Goal: Task Accomplishment & Management: Use online tool/utility

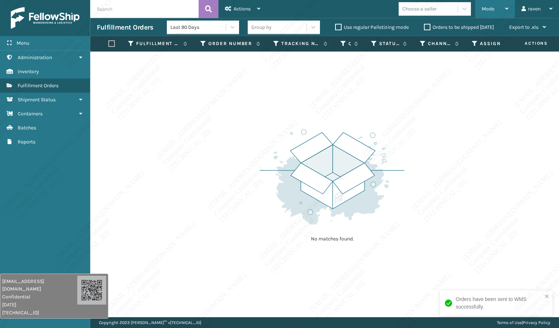
click at [493, 12] on span "Mode" at bounding box center [487, 9] width 13 height 6
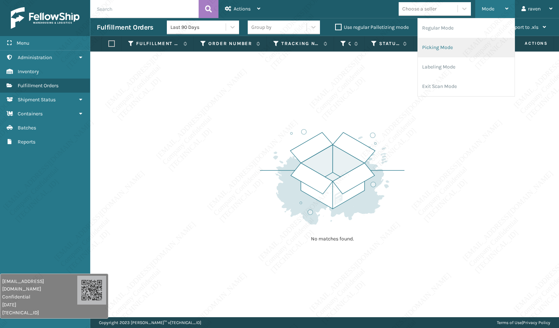
click at [456, 49] on li "Picking Mode" at bounding box center [466, 47] width 97 height 19
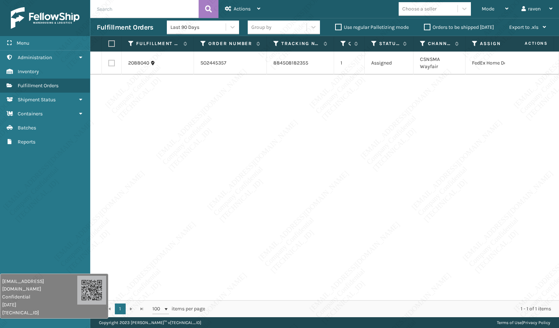
click at [152, 9] on input "text" at bounding box center [144, 9] width 108 height 18
paste input "SO2445266"
type input "SO2445266"
click at [214, 95] on div "2088040 SO2445357 884508182355 1 Assigned CSNSMA Wayfair FedEx Home Delivery" at bounding box center [324, 176] width 468 height 249
click at [420, 140] on div "2088040 SO2445357 884508182355 1 Assigned CSNSMA Wayfair FedEx Home Delivery" at bounding box center [324, 176] width 468 height 249
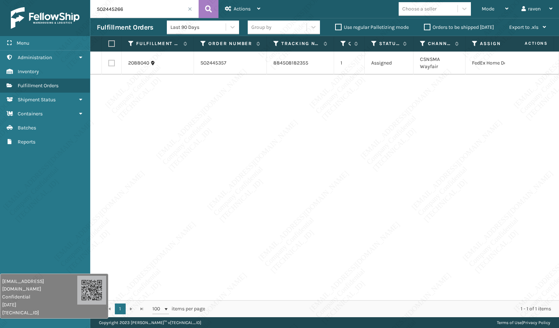
click at [115, 44] on th at bounding box center [112, 44] width 20 height 16
click at [109, 44] on label at bounding box center [110, 43] width 4 height 6
click at [109, 44] on input "checkbox" at bounding box center [108, 44] width 0 height 5
checkbox input "true"
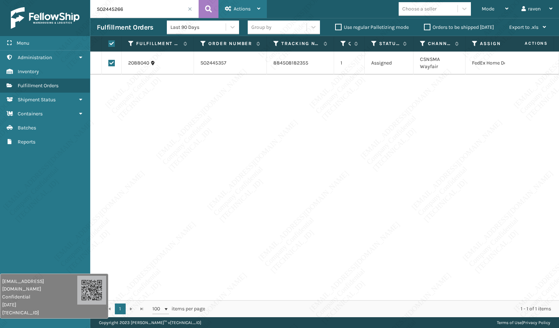
click at [248, 4] on div "Actions" at bounding box center [242, 9] width 35 height 18
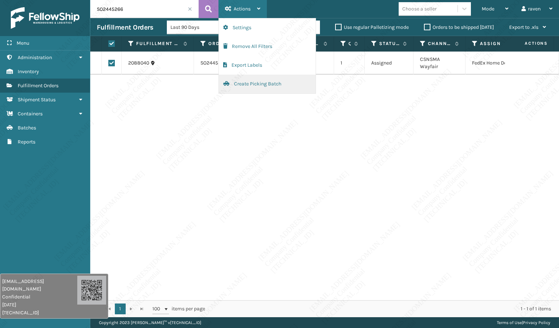
click at [239, 84] on button "Create Picking Batch" at bounding box center [267, 84] width 97 height 19
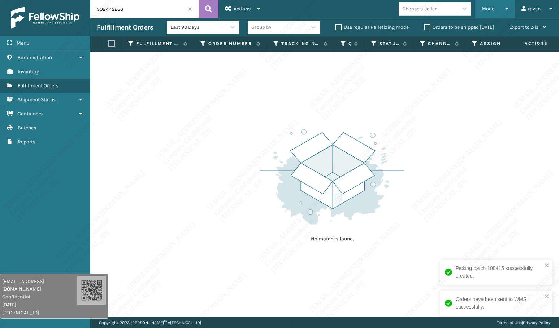
click at [486, 8] on span "Mode" at bounding box center [487, 9] width 13 height 6
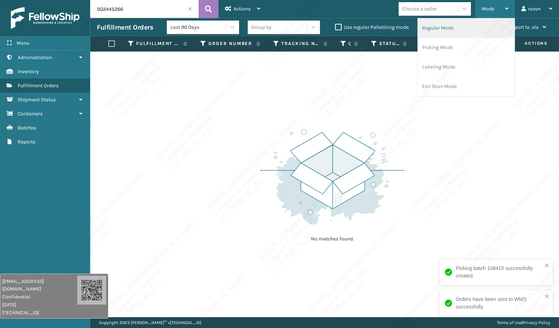
click at [466, 33] on li "Regular Mode" at bounding box center [466, 27] width 97 height 19
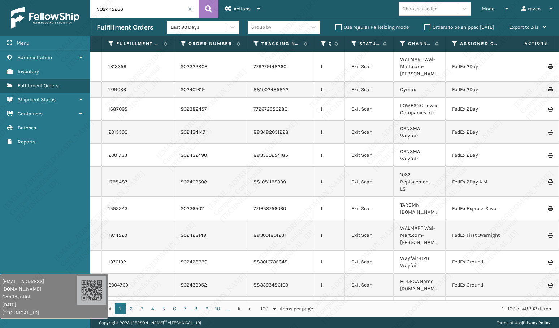
click at [134, 10] on input "SO2445266" at bounding box center [144, 9] width 108 height 18
click at [211, 8] on icon at bounding box center [208, 9] width 7 height 11
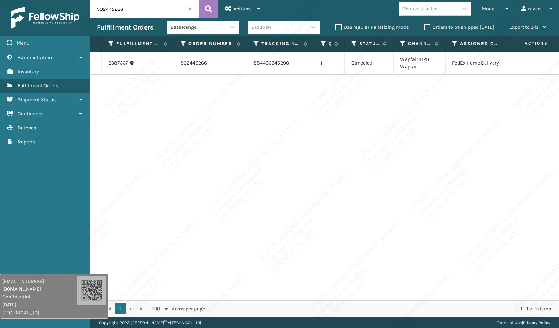
click at [291, 129] on div "2087337 SO2445266 884496345290 1 Canceled Wayfair-B2B Wayfair FedEx Home Delive…" at bounding box center [324, 176] width 468 height 249
drag, startPoint x: 139, startPoint y: 4, endPoint x: 90, endPoint y: 5, distance: 49.4
click at [90, 0] on div "Menu Administration Inventory Fulfillment Orders Shipment Status Containers Bat…" at bounding box center [279, 0] width 559 height 0
click at [278, 120] on div "2087337 SO2445266 884496345290 1 Canceled Wayfair-B2B Wayfair FedEx Home Delive…" at bounding box center [324, 176] width 468 height 249
click at [190, 8] on span at bounding box center [190, 9] width 4 height 4
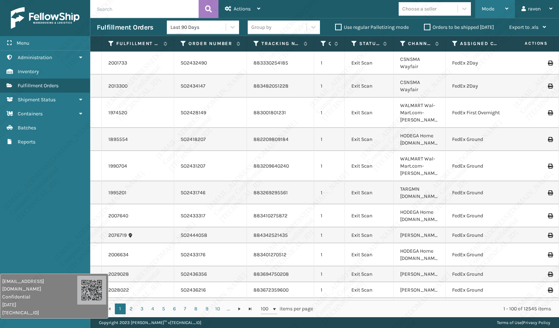
click at [487, 6] on span "Mode" at bounding box center [487, 9] width 13 height 6
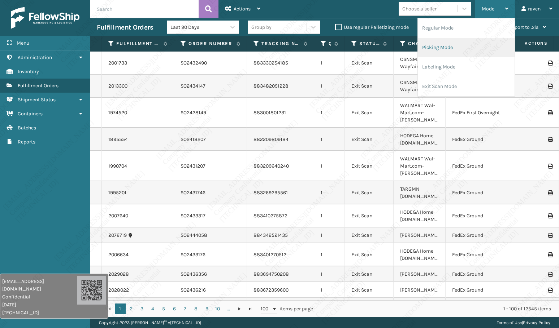
click at [456, 45] on li "Picking Mode" at bounding box center [466, 47] width 97 height 19
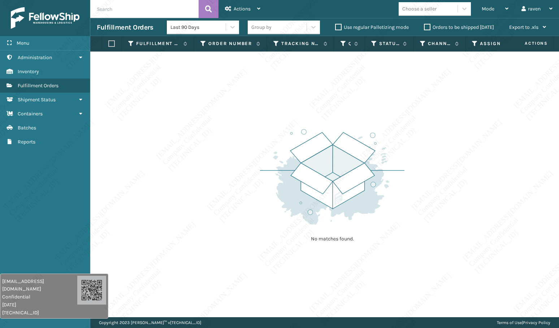
click at [245, 234] on div "No matches found." at bounding box center [324, 185] width 468 height 266
click at [323, 196] on img at bounding box center [332, 177] width 144 height 100
click at [413, 228] on div "No matches found." at bounding box center [324, 185] width 468 height 266
click at [493, 11] on span "Mode" at bounding box center [487, 9] width 13 height 6
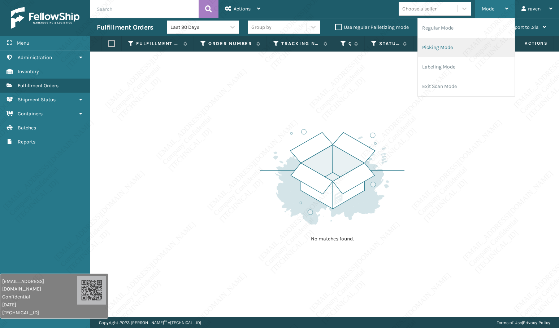
click at [470, 48] on li "Picking Mode" at bounding box center [466, 47] width 97 height 19
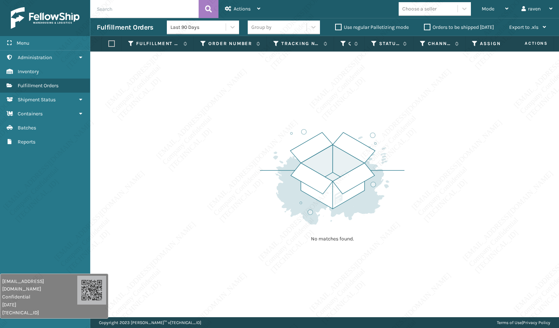
click at [458, 163] on div "No matches found." at bounding box center [324, 185] width 468 height 266
click at [388, 193] on img at bounding box center [332, 177] width 144 height 100
click at [306, 173] on img at bounding box center [332, 177] width 144 height 100
click at [217, 226] on div "No matches found." at bounding box center [324, 185] width 468 height 266
click at [223, 160] on div "No matches found." at bounding box center [324, 185] width 468 height 266
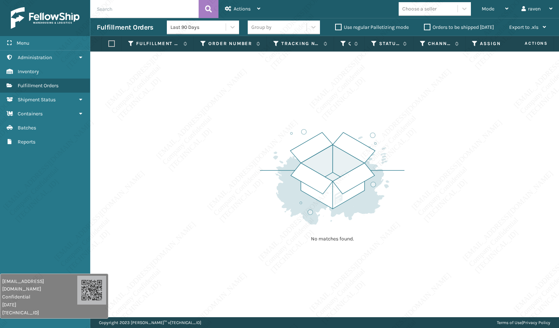
click at [255, 157] on div "No matches found." at bounding box center [324, 185] width 468 height 266
click at [483, 13] on div "Mode" at bounding box center [494, 9] width 27 height 18
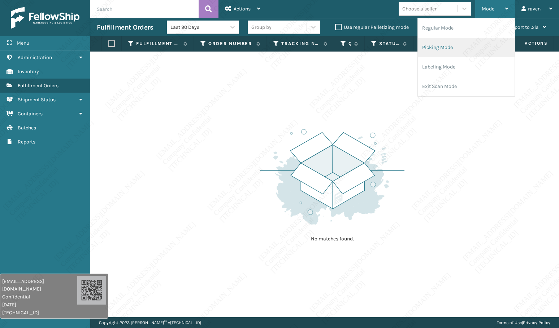
click at [459, 46] on li "Picking Mode" at bounding box center [466, 47] width 97 height 19
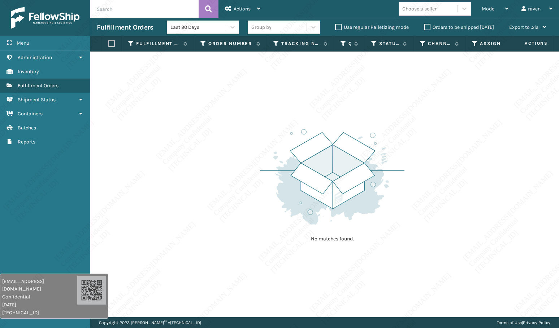
click at [376, 143] on img at bounding box center [332, 177] width 144 height 100
click at [305, 195] on img at bounding box center [332, 177] width 144 height 100
click at [373, 208] on img at bounding box center [332, 177] width 144 height 100
click at [437, 154] on div "No matches found." at bounding box center [324, 185] width 468 height 266
click at [209, 204] on div "No matches found." at bounding box center [324, 185] width 468 height 266
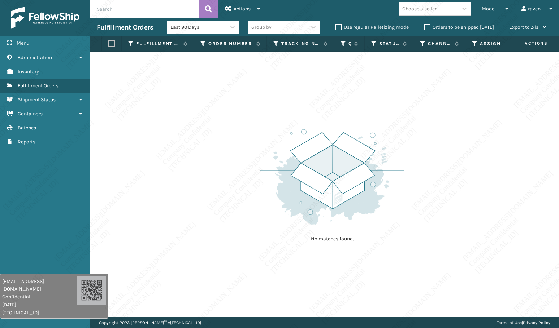
click at [191, 225] on div "No matches found." at bounding box center [324, 185] width 468 height 266
click at [192, 219] on div "No matches found." at bounding box center [324, 185] width 468 height 266
click at [261, 193] on img at bounding box center [332, 177] width 144 height 100
click at [253, 219] on div "No matches found." at bounding box center [324, 185] width 468 height 266
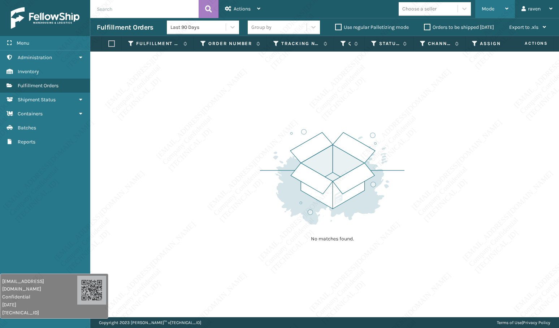
click at [485, 9] on span "Mode" at bounding box center [487, 9] width 13 height 6
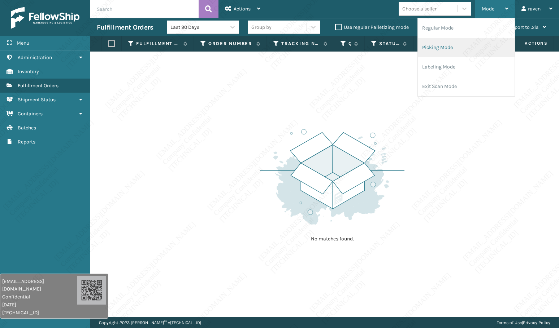
click at [450, 44] on li "Picking Mode" at bounding box center [466, 47] width 97 height 19
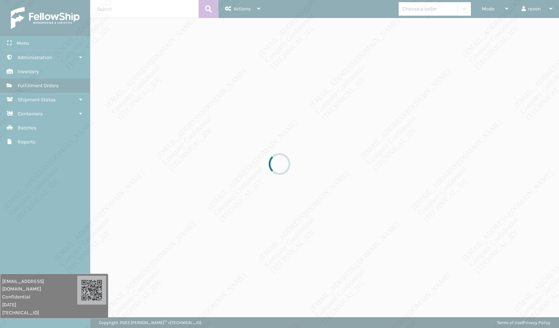
click at [378, 183] on div at bounding box center [279, 164] width 559 height 328
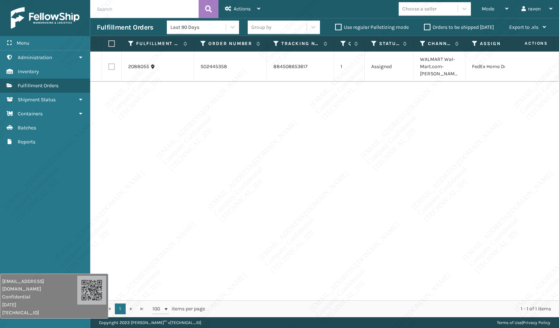
click at [281, 237] on div "2088055 SO2445358 884508653617 1 Assigned WALMART Wal-Mart.com-[PERSON_NAME] Fe…" at bounding box center [324, 176] width 468 height 249
click at [108, 44] on label at bounding box center [110, 43] width 4 height 6
click at [108, 44] on input "checkbox" at bounding box center [108, 44] width 0 height 5
checkbox input "true"
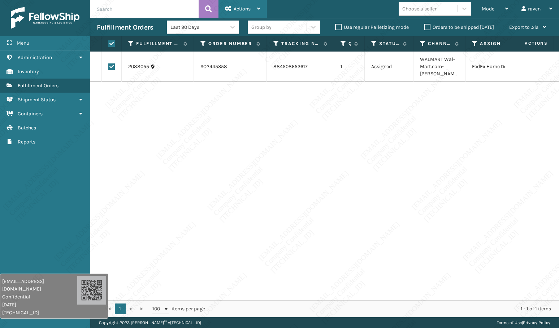
click at [258, 9] on icon at bounding box center [258, 8] width 3 height 5
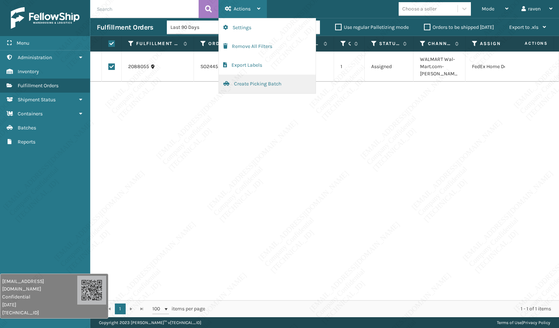
click at [231, 83] on button "Create Picking Batch" at bounding box center [267, 84] width 97 height 19
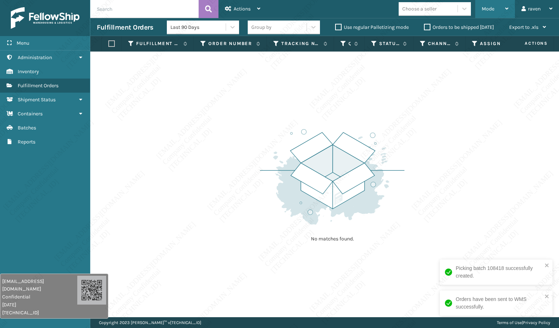
click at [486, 7] on span "Mode" at bounding box center [487, 9] width 13 height 6
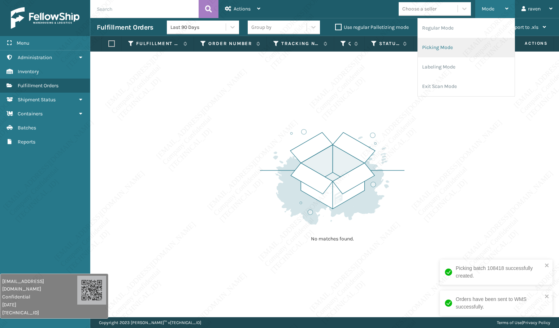
click at [450, 54] on li "Picking Mode" at bounding box center [466, 47] width 97 height 19
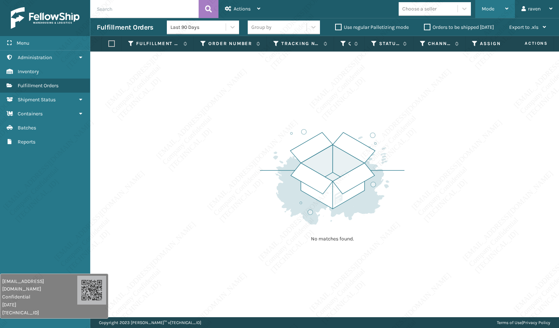
click at [493, 6] on span "Mode" at bounding box center [487, 9] width 13 height 6
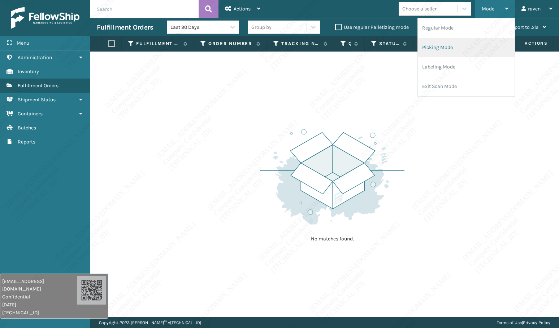
click at [450, 44] on li "Picking Mode" at bounding box center [466, 47] width 97 height 19
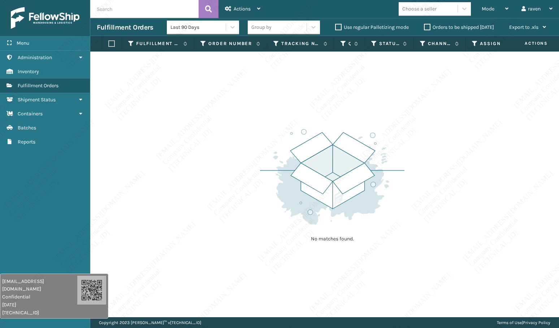
click at [421, 138] on div "No matches found." at bounding box center [324, 185] width 468 height 266
click at [186, 115] on div "No matches found." at bounding box center [324, 185] width 468 height 266
click at [237, 175] on div "No matches found." at bounding box center [324, 185] width 468 height 266
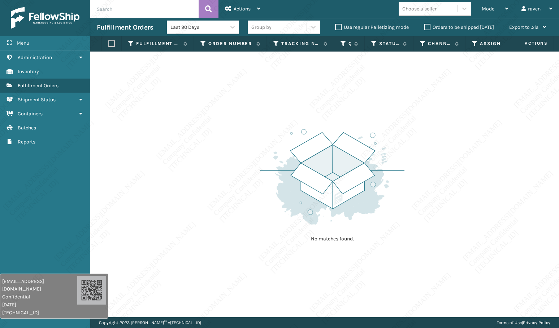
drag, startPoint x: 233, startPoint y: 180, endPoint x: 235, endPoint y: 184, distance: 4.0
click at [233, 180] on div "No matches found." at bounding box center [324, 185] width 468 height 266
click at [236, 184] on div "No matches found." at bounding box center [324, 185] width 468 height 266
click at [237, 184] on div "No matches found." at bounding box center [324, 185] width 468 height 266
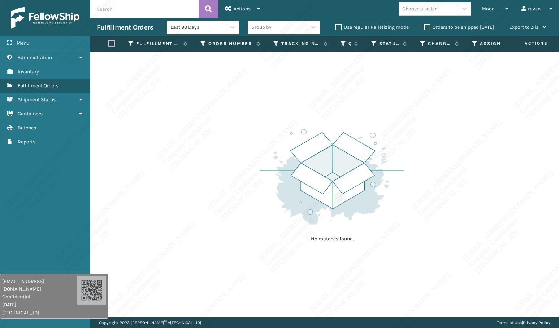
click at [238, 185] on div "No matches found." at bounding box center [324, 185] width 468 height 266
drag, startPoint x: 243, startPoint y: 197, endPoint x: 244, endPoint y: 203, distance: 6.0
click at [244, 203] on div "No matches found." at bounding box center [324, 185] width 468 height 266
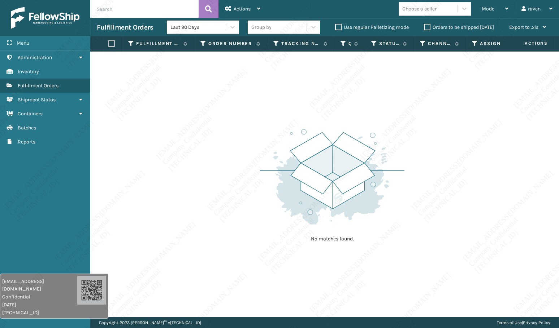
click at [249, 213] on div "No matches found." at bounding box center [324, 185] width 468 height 266
click at [257, 224] on div "No matches found." at bounding box center [324, 185] width 468 height 266
click at [110, 187] on div "No matches found." at bounding box center [324, 185] width 468 height 266
click at [110, 188] on div "No matches found." at bounding box center [324, 185] width 468 height 266
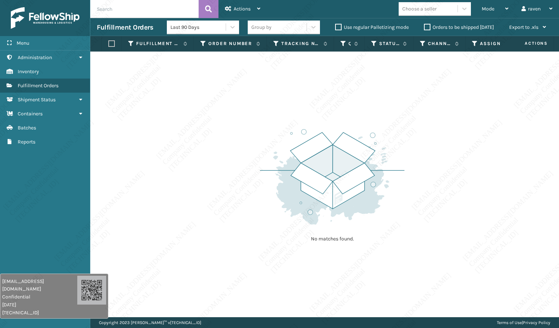
click at [59, 310] on div "[EMAIL_ADDRESS][DOMAIN_NAME] Confidential [DATE] [TECHNICAL_ID]" at bounding box center [54, 296] width 108 height 45
click at [83, 320] on div "[EMAIL_ADDRESS][DOMAIN_NAME] Confidential [DATE] [TECHNICAL_ID]" at bounding box center [54, 297] width 108 height 45
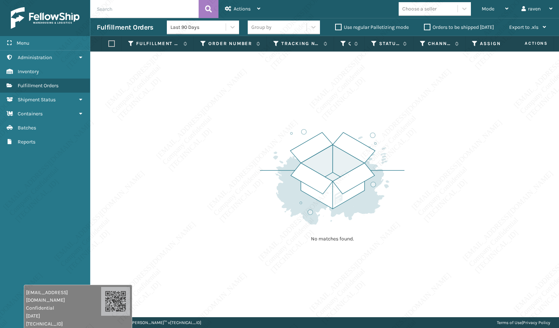
click at [104, 317] on div "[EMAIL_ADDRESS][DOMAIN_NAME] Confidential [DATE] [TECHNICAL_ID]" at bounding box center [78, 307] width 108 height 45
click at [107, 317] on div "[EMAIL_ADDRESS][DOMAIN_NAME] Confidential [DATE] [TECHNICAL_ID]" at bounding box center [79, 307] width 108 height 45
click at [108, 317] on div "[EMAIL_ADDRESS][DOMAIN_NAME] Confidential [DATE] [TECHNICAL_ID]" at bounding box center [79, 307] width 108 height 45
click at [108, 317] on div "[EMAIL_ADDRESS][DOMAIN_NAME] Confidential [DATE] [TECHNICAL_ID]" at bounding box center [80, 307] width 108 height 45
click at [107, 317] on div "[EMAIL_ADDRESS][DOMAIN_NAME] Confidential [DATE] [TECHNICAL_ID]" at bounding box center [80, 307] width 108 height 45
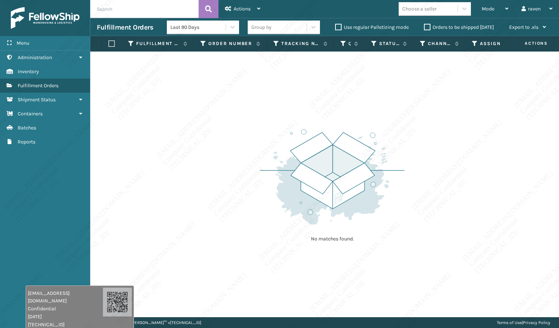
click at [108, 318] on div "[EMAIL_ADDRESS][DOMAIN_NAME] Confidential [DATE] [TECHNICAL_ID]" at bounding box center [80, 308] width 108 height 45
click at [110, 319] on div "[EMAIL_ADDRESS][DOMAIN_NAME] Confidential [DATE] [TECHNICAL_ID]" at bounding box center [80, 308] width 108 height 45
click at [108, 320] on div "[EMAIL_ADDRESS][DOMAIN_NAME] Confidential [DATE] [TECHNICAL_ID]" at bounding box center [81, 310] width 108 height 45
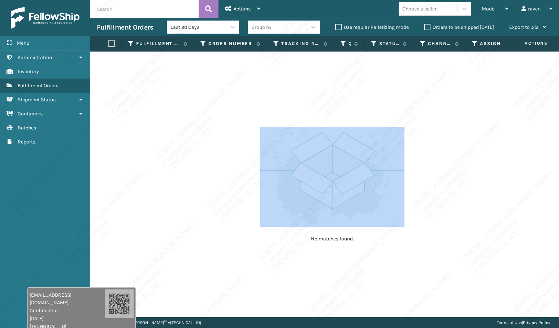
drag, startPoint x: 284, startPoint y: 246, endPoint x: 282, endPoint y: 263, distance: 17.6
click at [283, 263] on div "No matches found." at bounding box center [324, 185] width 468 height 266
click at [278, 260] on div "No matches found." at bounding box center [324, 185] width 468 height 266
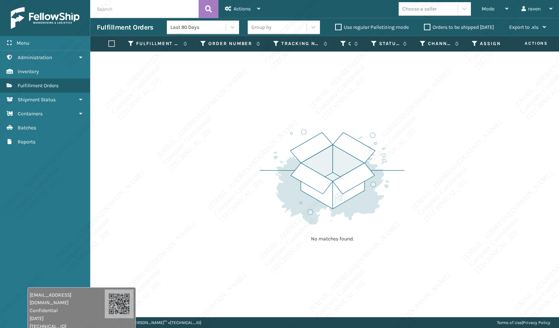
click at [227, 204] on div "No matches found." at bounding box center [324, 185] width 468 height 266
drag, startPoint x: 49, startPoint y: 200, endPoint x: 89, endPoint y: 151, distance: 62.8
click at [49, 199] on div "Menu Administration Inventory Fulfillment Orders Shipment Status Containers Bat…" at bounding box center [45, 164] width 90 height 328
click at [484, 10] on span "Mode" at bounding box center [487, 9] width 13 height 6
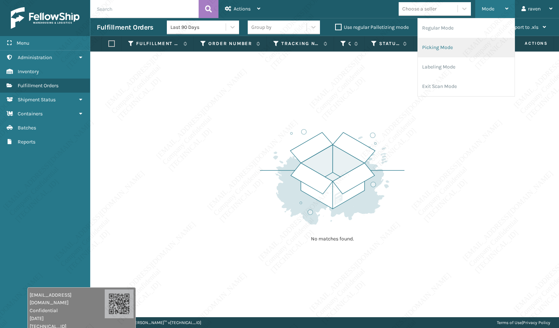
click at [449, 42] on li "Picking Mode" at bounding box center [466, 47] width 97 height 19
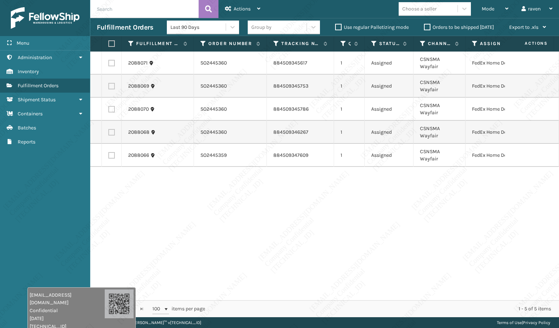
click at [340, 180] on div "2088071 SO2445360 884509345617 1 Assigned CSNSMA Wayfair FedEx Home Delivery 20…" at bounding box center [324, 176] width 468 height 249
click at [110, 45] on label at bounding box center [110, 43] width 4 height 6
click at [109, 45] on input "checkbox" at bounding box center [108, 44] width 0 height 5
checkbox input "true"
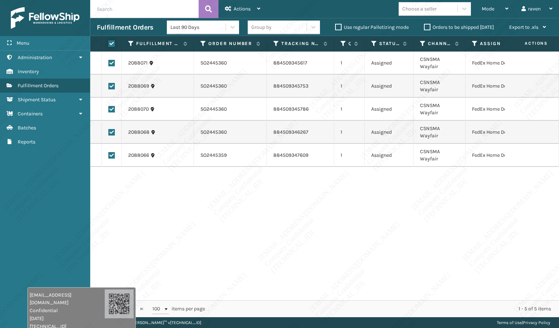
checkbox input "true"
click at [238, 7] on span "Actions" at bounding box center [242, 9] width 17 height 6
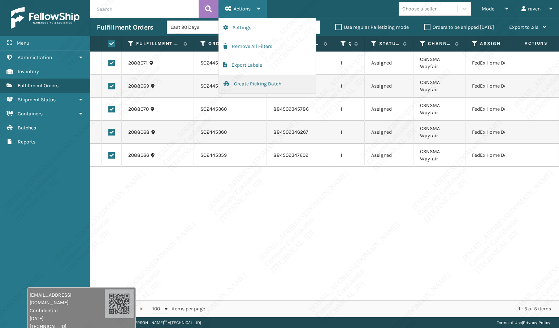
click at [235, 87] on button "Create Picking Batch" at bounding box center [267, 84] width 97 height 19
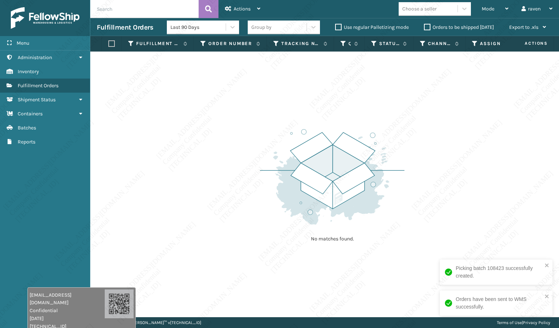
drag, startPoint x: 445, startPoint y: 155, endPoint x: 481, endPoint y: 43, distance: 117.8
click at [445, 154] on div "No matches found." at bounding box center [324, 185] width 468 height 266
click at [485, 10] on span "Mode" at bounding box center [487, 9] width 13 height 6
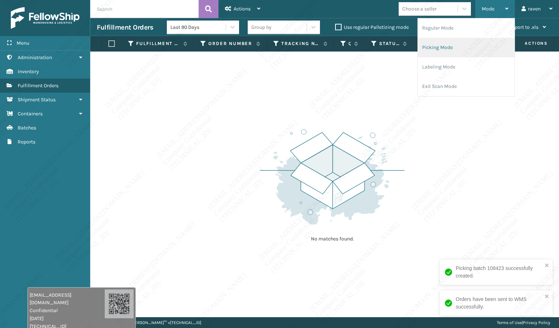
click at [445, 53] on li "Picking Mode" at bounding box center [466, 47] width 97 height 19
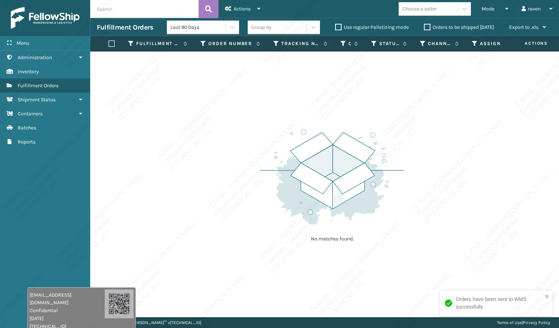
click at [379, 152] on img at bounding box center [332, 177] width 144 height 100
click at [485, 10] on span "Mode" at bounding box center [487, 9] width 13 height 6
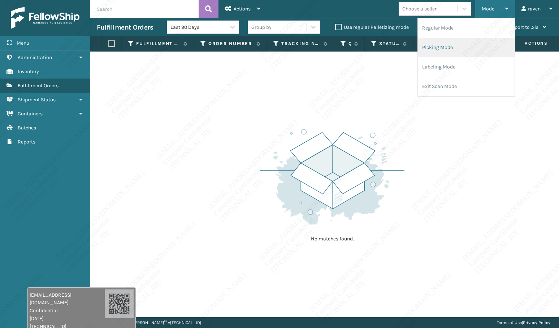
click at [479, 45] on li "Picking Mode" at bounding box center [466, 47] width 97 height 19
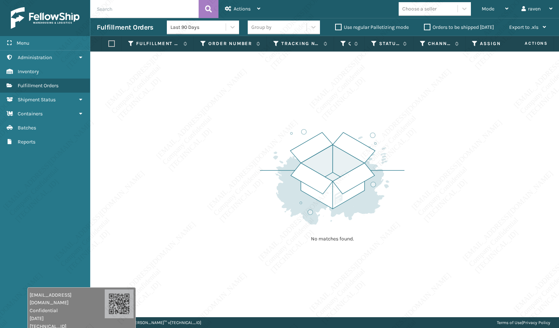
drag, startPoint x: 413, startPoint y: 130, endPoint x: 103, endPoint y: 0, distance: 336.0
click at [390, 122] on div "No matches found." at bounding box center [324, 185] width 468 height 266
click at [181, 126] on div "No matches found." at bounding box center [324, 185] width 468 height 266
click at [506, 7] on icon at bounding box center [506, 8] width 3 height 5
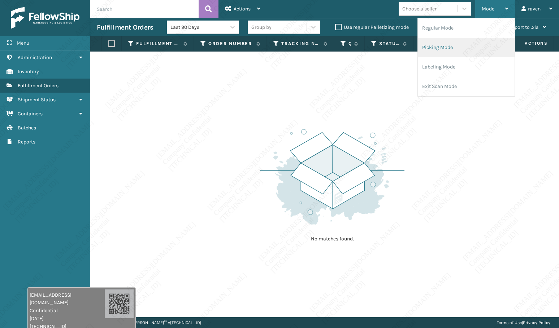
click at [462, 50] on li "Picking Mode" at bounding box center [466, 47] width 97 height 19
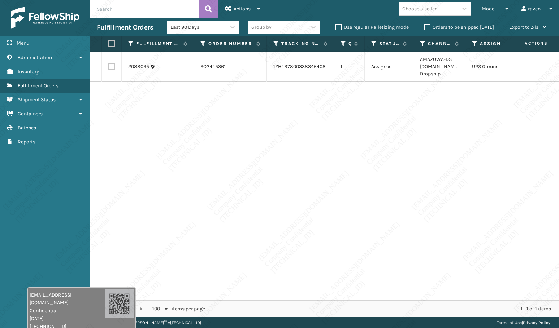
drag, startPoint x: 458, startPoint y: 139, endPoint x: 191, endPoint y: 119, distance: 267.1
click at [455, 139] on div "2088095 SO2445361 1ZH4B7800338346408 1 Assigned AMAZOWA-DS [DOMAIN_NAME] Dropsh…" at bounding box center [324, 176] width 468 height 249
click at [113, 40] on th at bounding box center [112, 44] width 20 height 16
click at [115, 43] on th at bounding box center [112, 44] width 20 height 16
click at [110, 45] on label at bounding box center [110, 43] width 4 height 6
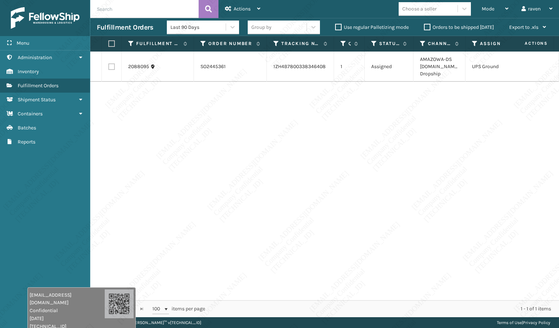
click at [109, 45] on input "checkbox" at bounding box center [108, 44] width 0 height 5
checkbox input "true"
drag, startPoint x: 250, startPoint y: 5, endPoint x: 226, endPoint y: 45, distance: 46.6
click at [250, 5] on div "Actions" at bounding box center [242, 9] width 35 height 18
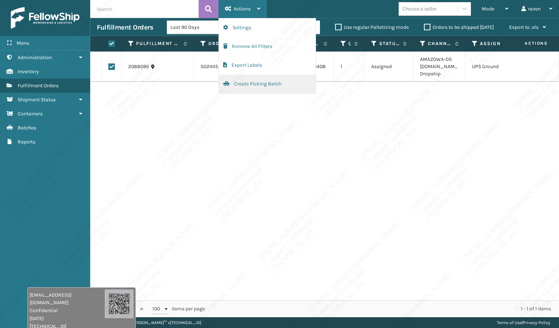
click at [237, 83] on button "Create Picking Batch" at bounding box center [267, 84] width 97 height 19
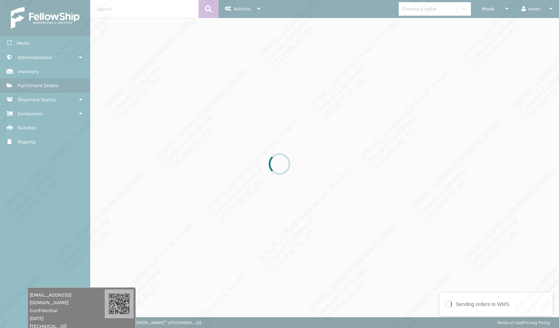
click at [547, 68] on div at bounding box center [279, 164] width 559 height 328
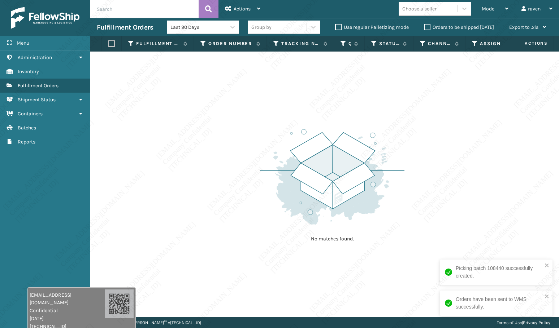
drag, startPoint x: 316, startPoint y: 119, endPoint x: 365, endPoint y: 110, distance: 49.6
click at [331, 121] on div "No matches found." at bounding box center [332, 184] width 144 height 133
click at [169, 219] on div "No matches found." at bounding box center [324, 185] width 468 height 266
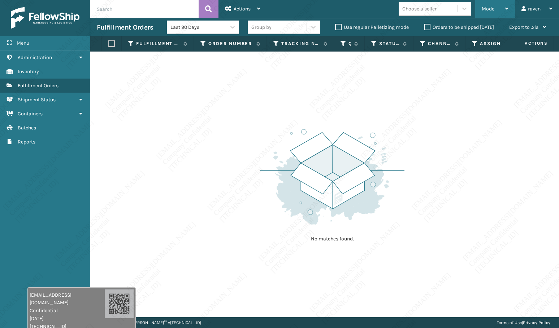
click at [485, 10] on span "Mode" at bounding box center [487, 9] width 13 height 6
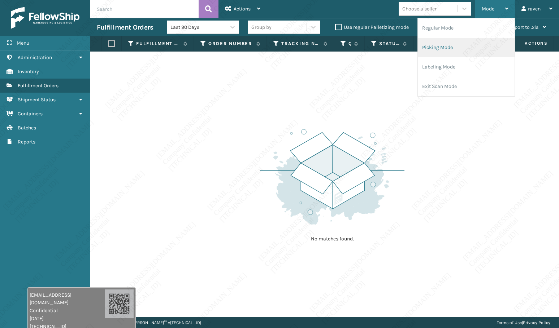
click at [459, 40] on li "Picking Mode" at bounding box center [466, 47] width 97 height 19
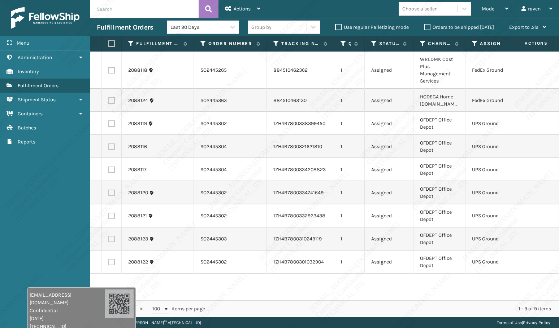
click at [112, 68] on label at bounding box center [111, 70] width 6 height 6
click at [109, 68] on input "checkbox" at bounding box center [108, 69] width 0 height 5
checkbox input "true"
click at [113, 100] on label at bounding box center [111, 100] width 6 height 6
click at [109, 100] on input "checkbox" at bounding box center [108, 99] width 0 height 5
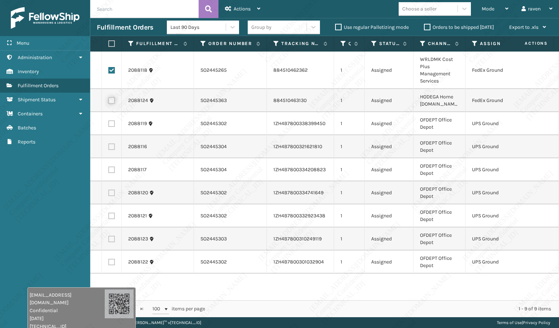
checkbox input "true"
click at [251, 7] on div "Actions" at bounding box center [242, 9] width 35 height 18
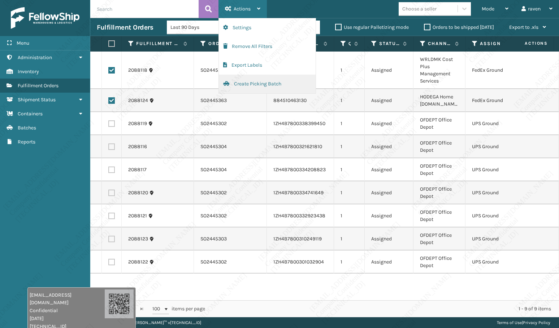
click at [256, 84] on button "Create Picking Batch" at bounding box center [267, 84] width 97 height 19
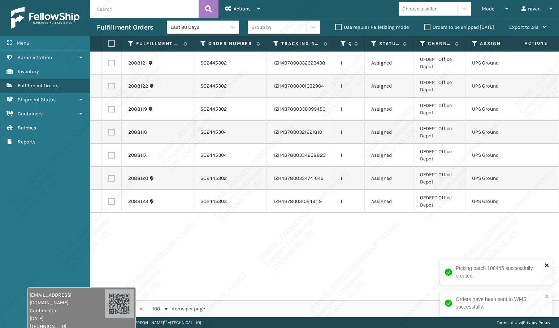
click at [546, 267] on icon "close" at bounding box center [546, 266] width 5 height 6
click at [548, 297] on icon "close" at bounding box center [546, 297] width 5 height 6
click at [374, 223] on div "2088121 SO2445302 1ZH4B7800332923438 1 Assigned OFDEPT Office Depot UPS Ground …" at bounding box center [324, 176] width 468 height 249
click at [111, 41] on label at bounding box center [110, 43] width 4 height 6
click at [109, 42] on input "checkbox" at bounding box center [108, 44] width 0 height 5
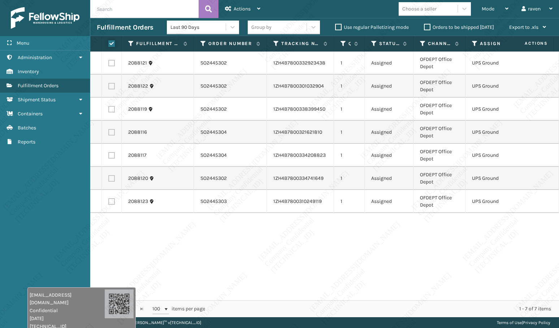
checkbox input "true"
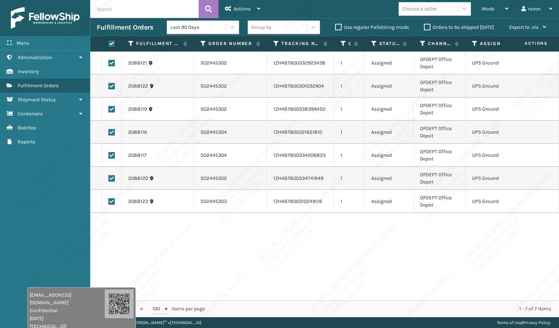
checkbox input "true"
click at [243, 10] on span "Actions" at bounding box center [242, 9] width 17 height 6
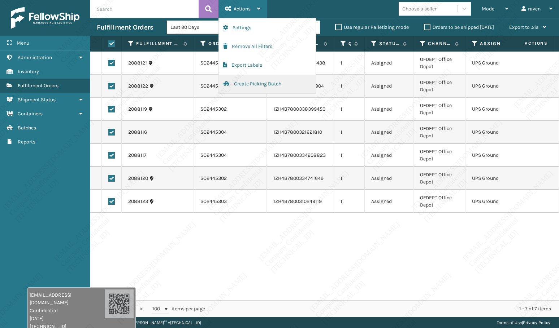
click at [245, 83] on button "Create Picking Batch" at bounding box center [267, 84] width 97 height 19
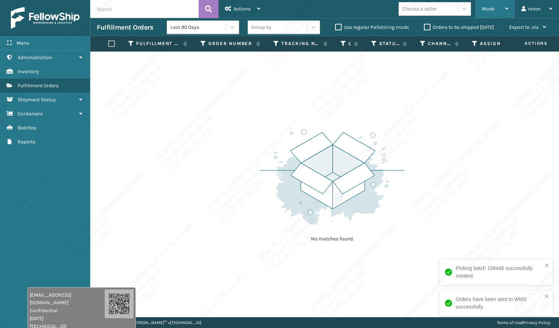
click at [482, 9] on span "Mode" at bounding box center [487, 9] width 13 height 6
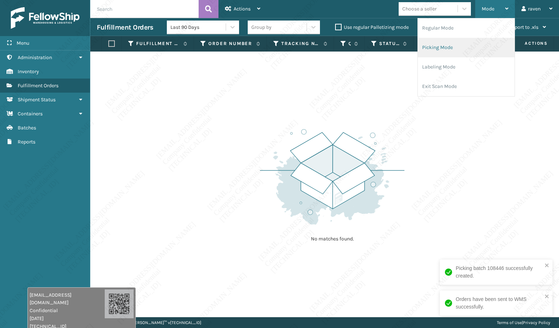
click at [454, 49] on li "Picking Mode" at bounding box center [466, 47] width 97 height 19
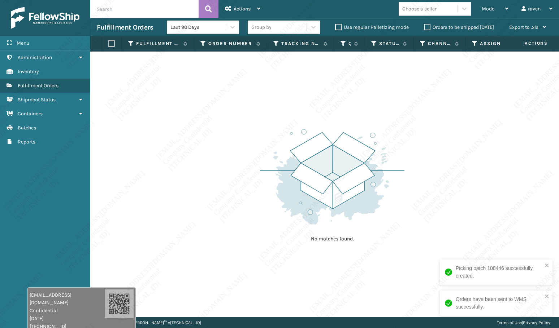
drag, startPoint x: 398, startPoint y: 135, endPoint x: 428, endPoint y: 105, distance: 41.9
click at [399, 134] on img at bounding box center [332, 177] width 144 height 100
click at [491, 14] on div "Mode" at bounding box center [494, 9] width 27 height 18
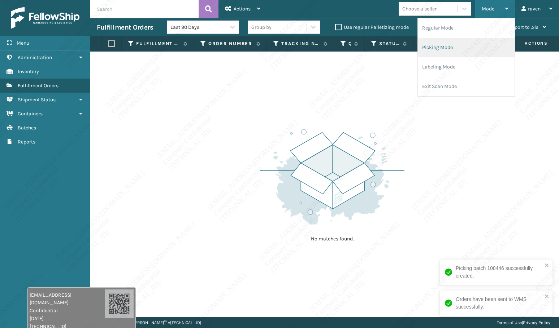
click at [458, 48] on li "Picking Mode" at bounding box center [466, 47] width 97 height 19
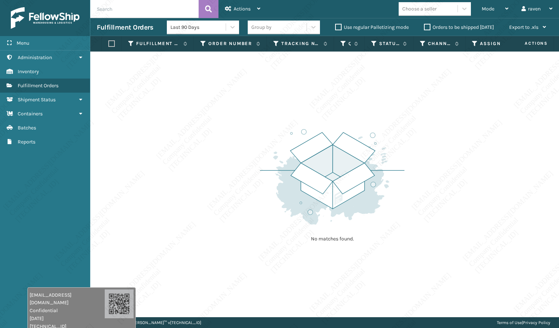
drag, startPoint x: 270, startPoint y: 123, endPoint x: 267, endPoint y: 123, distance: 3.6
click at [265, 122] on div "No matches found." at bounding box center [332, 184] width 144 height 133
click at [267, 126] on div "No matches found." at bounding box center [332, 184] width 144 height 133
click at [269, 123] on div "No matches found." at bounding box center [332, 184] width 144 height 133
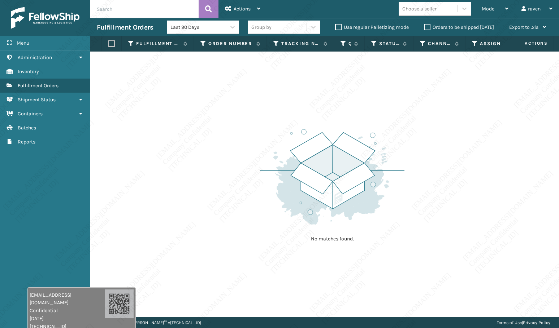
click at [269, 123] on div "No matches found." at bounding box center [332, 184] width 144 height 133
click at [269, 125] on div "No matches found." at bounding box center [332, 184] width 144 height 133
click at [358, 166] on img at bounding box center [332, 177] width 144 height 100
click at [369, 168] on img at bounding box center [332, 177] width 144 height 100
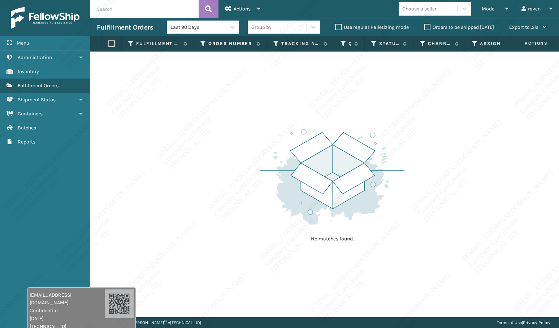
click at [358, 180] on img at bounding box center [332, 177] width 144 height 100
click at [352, 200] on img at bounding box center [332, 177] width 144 height 100
click at [352, 201] on img at bounding box center [332, 177] width 144 height 100
click at [350, 206] on img at bounding box center [332, 177] width 144 height 100
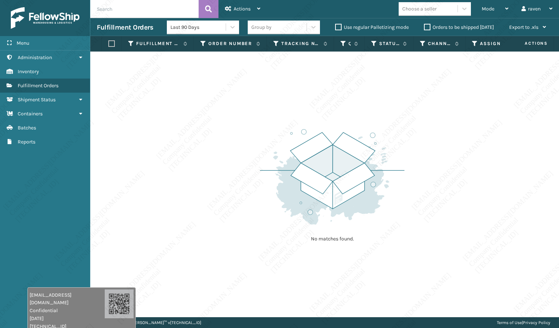
click at [165, 279] on div "No matches found." at bounding box center [324, 185] width 468 height 266
drag, startPoint x: 165, startPoint y: 279, endPoint x: 186, endPoint y: 306, distance: 34.3
click at [186, 306] on div "No matches found." at bounding box center [324, 185] width 468 height 266
click at [185, 307] on div "No matches found." at bounding box center [324, 185] width 468 height 266
click at [186, 308] on div "No matches found." at bounding box center [324, 185] width 468 height 266
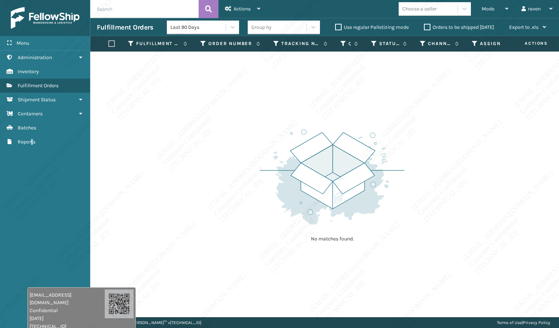
click at [31, 236] on div "Menu Administration Inventory Fulfillment Orders Shipment Status Containers Bat…" at bounding box center [45, 164] width 90 height 328
click at [30, 160] on div "Menu Administration Inventory Fulfillment Orders Shipment Status Containers Bat…" at bounding box center [45, 164] width 90 height 328
click at [73, 147] on link "Reports" at bounding box center [45, 142] width 90 height 14
click at [52, 184] on div "Menu Administration Inventory Fulfillment Orders Shipment Status Containers Bat…" at bounding box center [45, 164] width 90 height 328
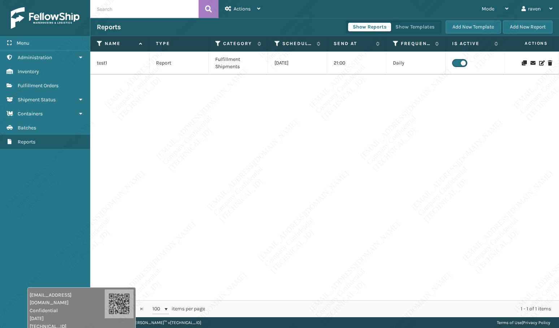
click at [52, 184] on div "Menu Administration Inventory Fulfillment Orders Shipment Status Containers Bat…" at bounding box center [45, 164] width 90 height 328
click at [52, 185] on div "Menu Administration Inventory Fulfillment Orders Shipment Status Containers Bat…" at bounding box center [45, 164] width 90 height 328
click at [45, 193] on div "Menu Administration Inventory Fulfillment Orders Shipment Status Containers Bat…" at bounding box center [45, 164] width 90 height 328
click at [183, 171] on div "test1 Report Fulfillment Shipments [DATE] 21:00 Daily" at bounding box center [324, 176] width 468 height 249
click at [233, 101] on div "test1 Report Fulfillment Shipments [DATE] 21:00 Daily" at bounding box center [324, 176] width 468 height 249
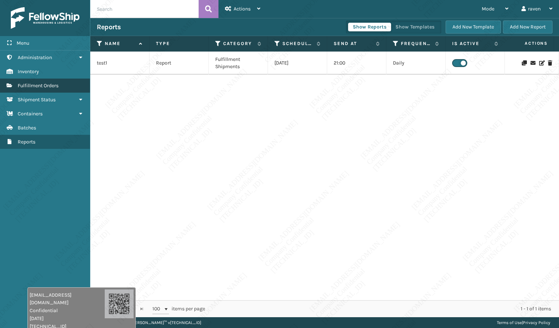
click at [31, 87] on span "Fulfillment Orders" at bounding box center [38, 86] width 41 height 6
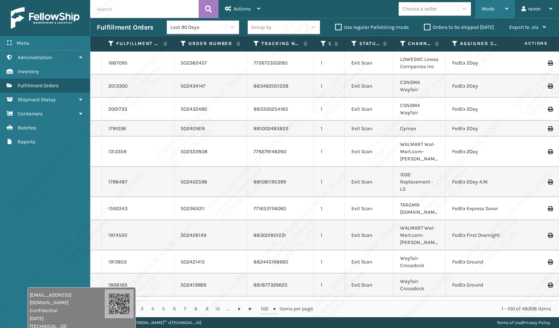
click at [490, 10] on span "Mode" at bounding box center [487, 9] width 13 height 6
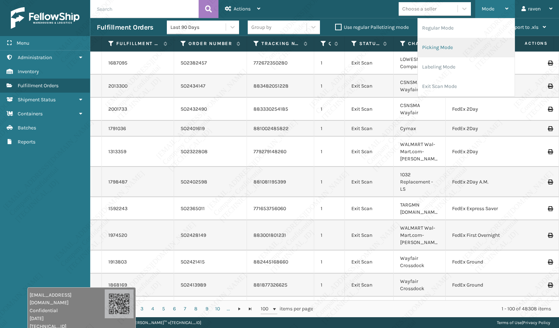
click at [450, 45] on li "Picking Mode" at bounding box center [466, 47] width 97 height 19
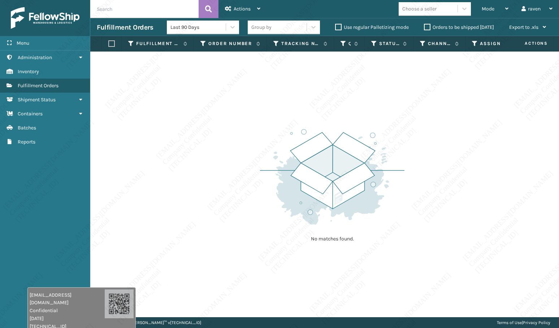
click at [403, 113] on div "No matches found." at bounding box center [324, 185] width 468 height 266
click at [382, 124] on div "No matches found." at bounding box center [332, 184] width 144 height 133
click at [382, 125] on div "No matches found." at bounding box center [332, 184] width 144 height 133
click at [390, 196] on img at bounding box center [332, 177] width 144 height 100
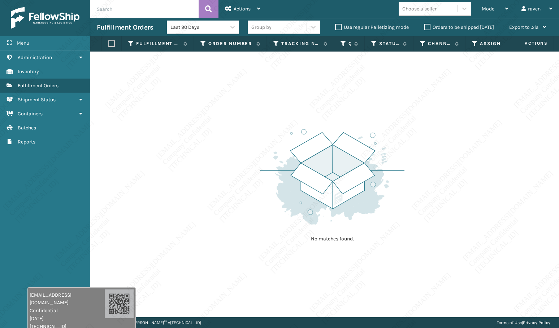
click at [390, 194] on img at bounding box center [332, 177] width 144 height 100
click at [392, 192] on img at bounding box center [332, 177] width 144 height 100
click at [394, 192] on img at bounding box center [332, 177] width 144 height 100
click at [394, 194] on img at bounding box center [332, 177] width 144 height 100
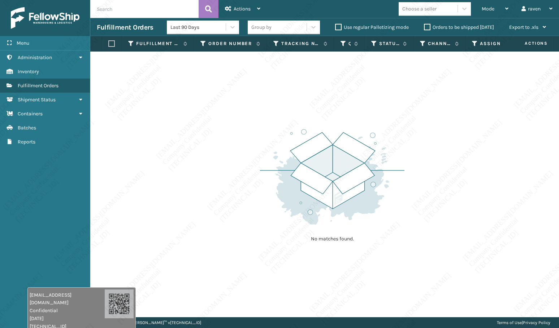
click at [394, 194] on img at bounding box center [332, 177] width 144 height 100
drag, startPoint x: 263, startPoint y: 110, endPoint x: 279, endPoint y: 138, distance: 31.7
click at [263, 110] on div "No matches found." at bounding box center [324, 185] width 468 height 266
click at [302, 198] on img at bounding box center [332, 177] width 144 height 100
click at [355, 122] on div "No matches found." at bounding box center [332, 184] width 144 height 133
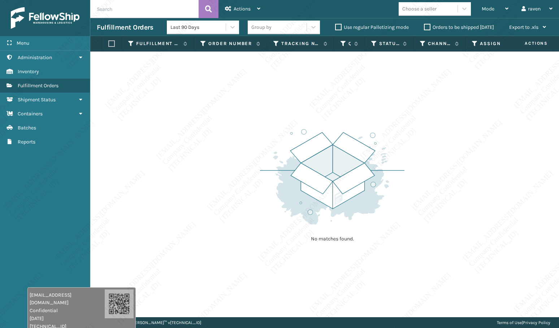
click at [354, 123] on div "No matches found." at bounding box center [332, 184] width 144 height 133
click at [351, 125] on div "No matches found." at bounding box center [332, 184] width 144 height 133
click at [344, 140] on img at bounding box center [332, 177] width 144 height 100
click at [344, 141] on img at bounding box center [332, 177] width 144 height 100
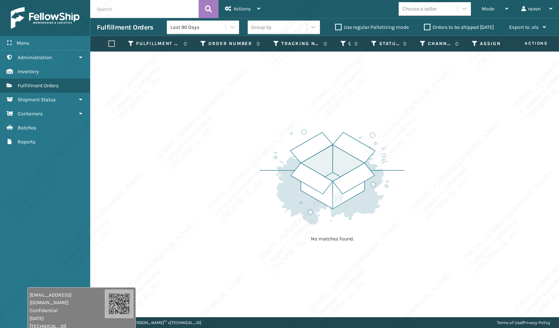
click at [344, 142] on img at bounding box center [332, 177] width 144 height 100
click at [343, 143] on img at bounding box center [332, 177] width 144 height 100
click at [344, 143] on img at bounding box center [332, 177] width 144 height 100
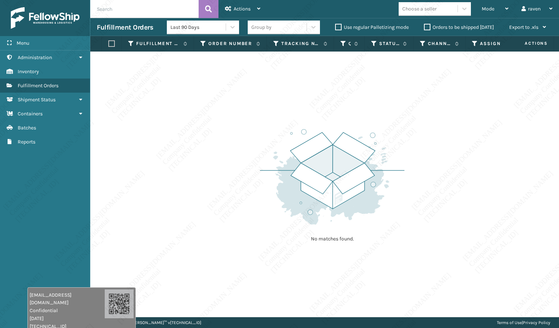
click at [346, 148] on img at bounding box center [332, 177] width 144 height 100
click at [488, 14] on div "Mode" at bounding box center [494, 9] width 27 height 18
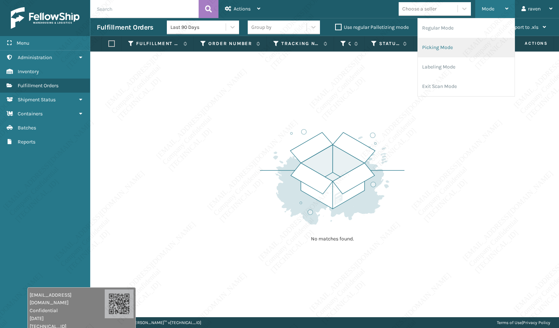
click at [459, 43] on li "Picking Mode" at bounding box center [466, 47] width 97 height 19
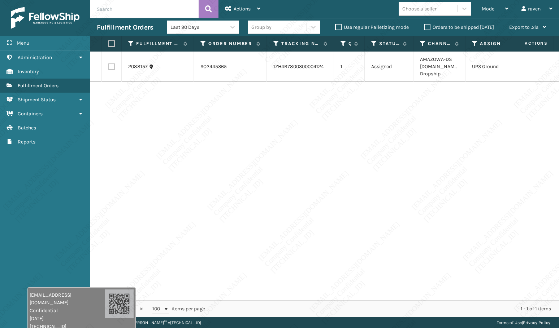
drag, startPoint x: 412, startPoint y: 154, endPoint x: 351, endPoint y: 149, distance: 60.8
click at [410, 154] on div "2088157 SO2445365 1ZH4B7800300004124 1 Assigned AMAZOWA-DS [DOMAIN_NAME] Dropsh…" at bounding box center [324, 176] width 468 height 249
click at [110, 45] on label at bounding box center [110, 43] width 4 height 6
click at [109, 45] on input "checkbox" at bounding box center [108, 44] width 0 height 5
checkbox input "true"
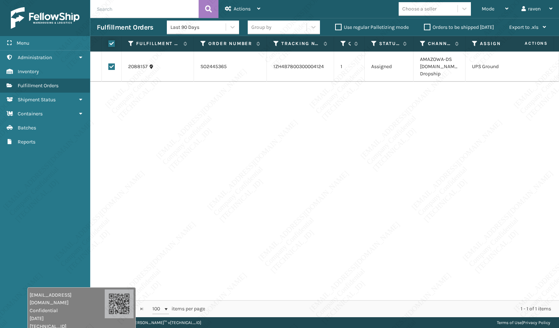
checkbox input "true"
click at [238, 10] on span "Actions" at bounding box center [242, 9] width 17 height 6
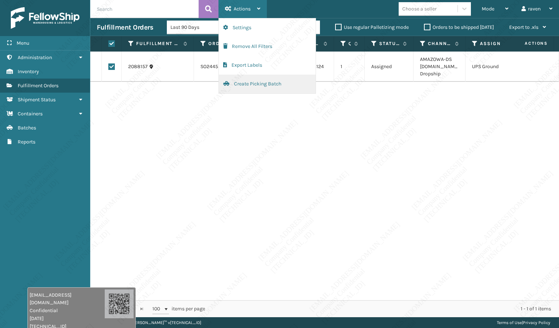
click at [252, 87] on button "Create Picking Batch" at bounding box center [267, 84] width 97 height 19
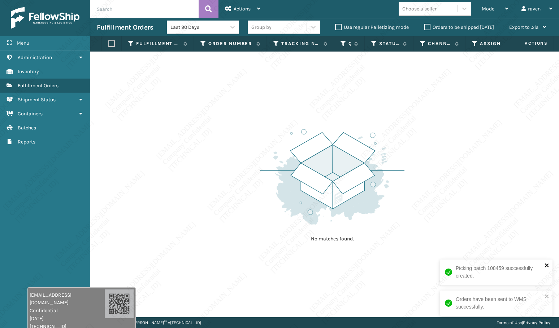
click at [546, 267] on icon "close" at bounding box center [546, 266] width 5 height 6
click at [546, 299] on icon "close" at bounding box center [546, 297] width 5 height 6
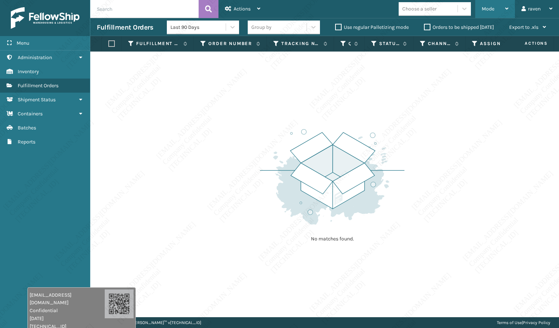
drag, startPoint x: 491, startPoint y: 8, endPoint x: 466, endPoint y: 48, distance: 47.6
click at [490, 9] on span "Mode" at bounding box center [487, 9] width 13 height 6
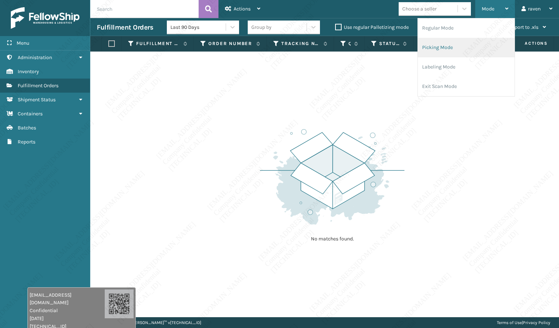
click at [445, 51] on li "Picking Mode" at bounding box center [466, 47] width 97 height 19
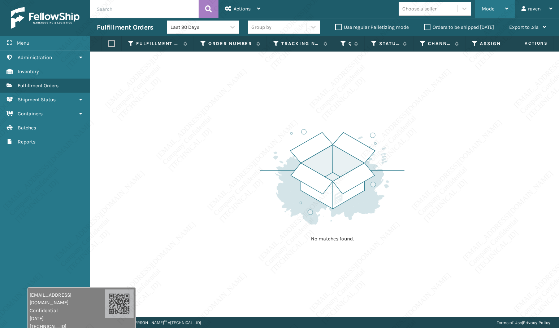
click at [488, 12] on div "Mode" at bounding box center [494, 9] width 27 height 18
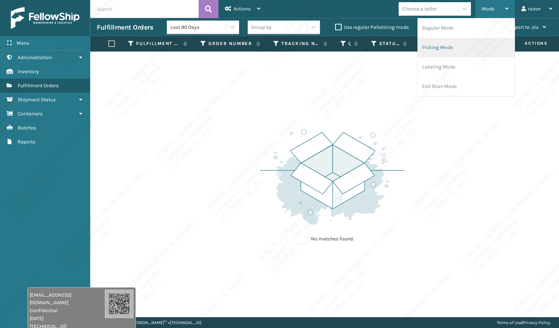
click at [447, 48] on li "Picking Mode" at bounding box center [466, 47] width 97 height 19
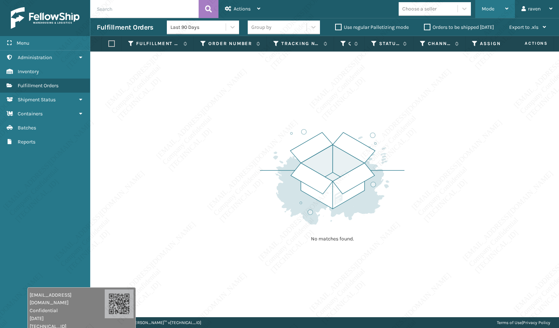
click at [486, 10] on span "Mode" at bounding box center [487, 9] width 13 height 6
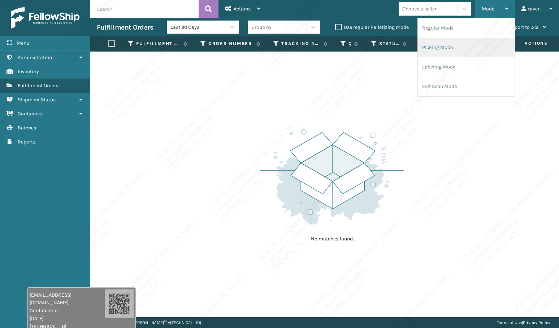
click at [461, 43] on li "Picking Mode" at bounding box center [466, 47] width 97 height 19
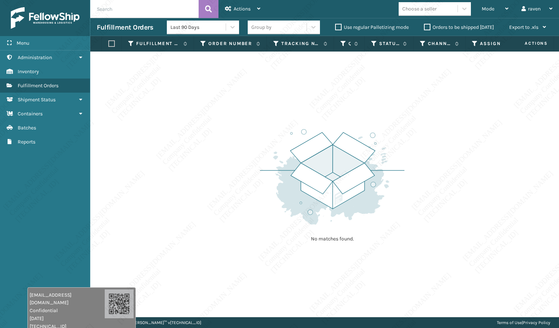
click at [415, 134] on div "No matches found." at bounding box center [324, 185] width 468 height 266
click at [198, 218] on div "No matches found." at bounding box center [324, 185] width 468 height 266
click at [185, 225] on div "No matches found." at bounding box center [324, 185] width 468 height 266
click at [193, 217] on div "No matches found." at bounding box center [324, 185] width 468 height 266
click at [194, 216] on div "No matches found." at bounding box center [324, 185] width 468 height 266
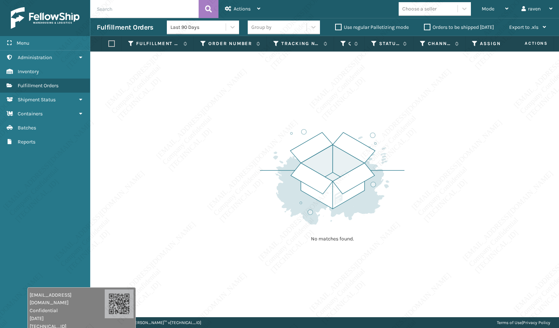
click at [195, 215] on div "No matches found." at bounding box center [324, 185] width 468 height 266
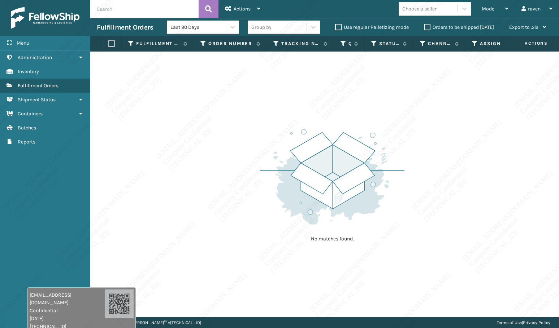
click at [195, 215] on div "No matches found." at bounding box center [324, 185] width 468 height 266
drag, startPoint x: 195, startPoint y: 215, endPoint x: 214, endPoint y: 210, distance: 19.6
click at [214, 210] on div "No matches found." at bounding box center [324, 185] width 468 height 266
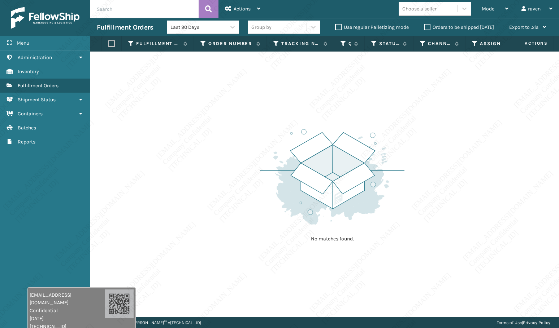
drag, startPoint x: 213, startPoint y: 213, endPoint x: 206, endPoint y: 221, distance: 10.8
click at [213, 214] on div "No matches found." at bounding box center [324, 185] width 468 height 266
click at [200, 226] on div "No matches found." at bounding box center [324, 185] width 468 height 266
click at [197, 240] on div "No matches found." at bounding box center [324, 185] width 468 height 266
click at [181, 286] on div "No matches found." at bounding box center [324, 185] width 468 height 266
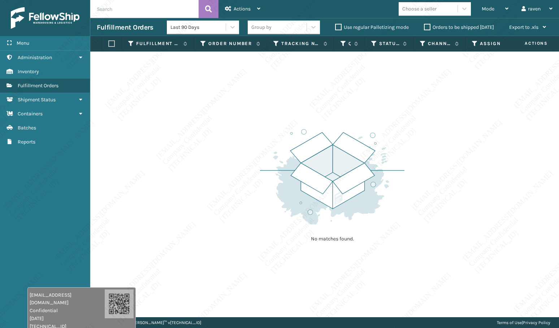
click at [181, 286] on div "No matches found." at bounding box center [324, 185] width 468 height 266
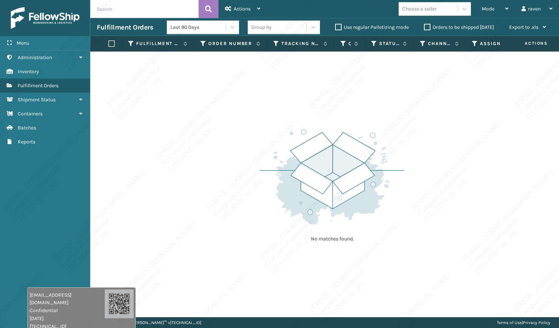
click at [181, 286] on div "No matches found." at bounding box center [324, 185] width 468 height 266
click at [181, 287] on div "No matches found." at bounding box center [324, 185] width 468 height 266
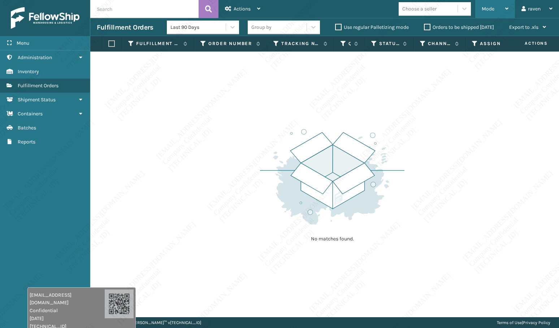
click at [494, 10] on div "Mode" at bounding box center [494, 9] width 27 height 18
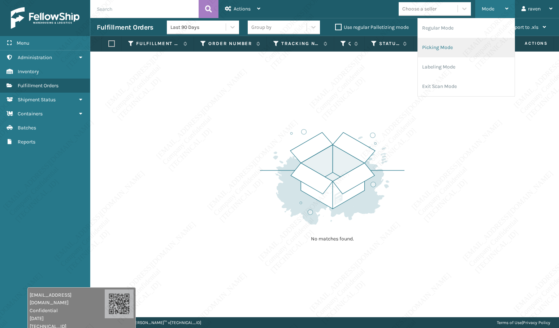
click at [458, 49] on li "Picking Mode" at bounding box center [466, 47] width 97 height 19
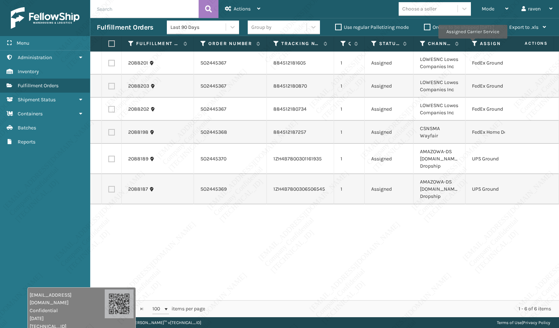
click at [474, 41] on icon at bounding box center [475, 43] width 6 height 6
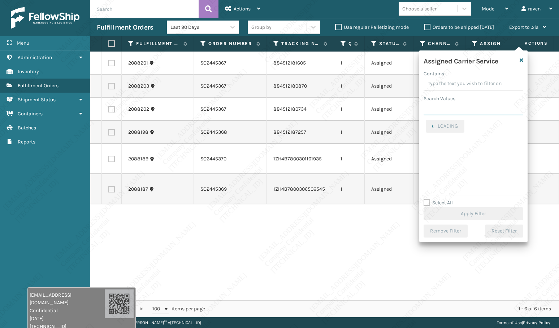
click at [466, 110] on input "Search Values" at bounding box center [473, 108] width 100 height 13
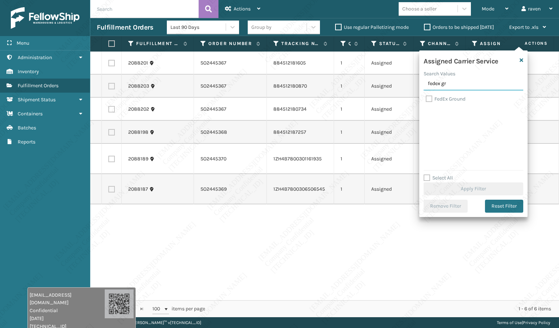
type input "fedex gr"
click at [449, 100] on label "FedEx Ground" at bounding box center [445, 99] width 40 height 6
click at [426, 100] on input "FedEx Ground" at bounding box center [425, 97] width 0 height 5
checkbox input "true"
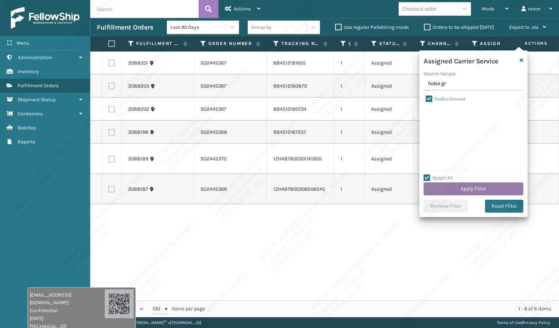
click at [468, 188] on button "Apply Filter" at bounding box center [473, 189] width 100 height 13
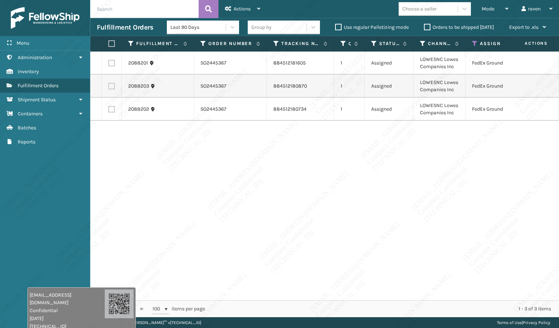
click at [112, 44] on label at bounding box center [110, 43] width 4 height 6
click at [109, 44] on input "checkbox" at bounding box center [108, 44] width 0 height 5
checkbox input "true"
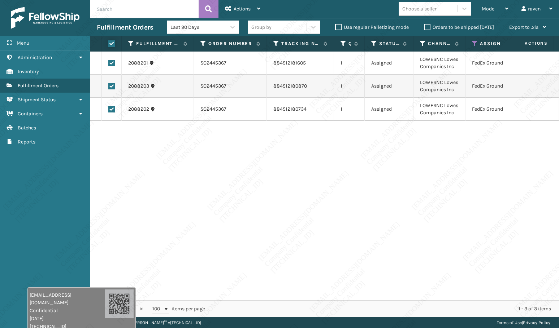
checkbox input "true"
click at [240, 9] on span "Actions" at bounding box center [242, 9] width 17 height 6
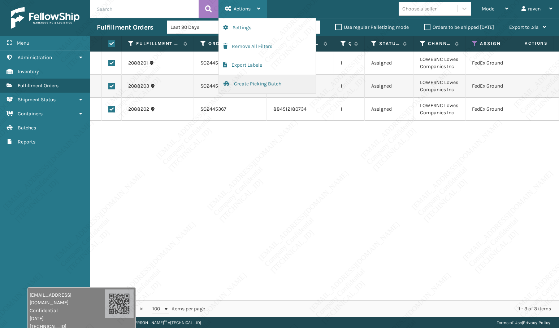
click at [258, 85] on button "Create Picking Batch" at bounding box center [267, 84] width 97 height 19
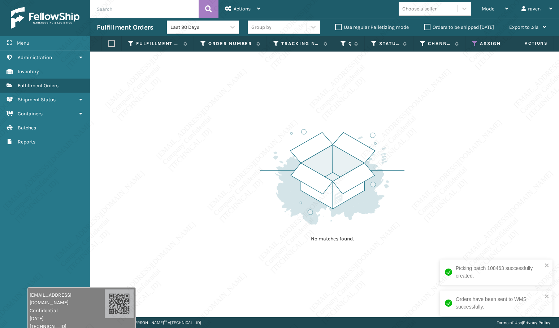
click at [472, 43] on icon at bounding box center [475, 43] width 6 height 6
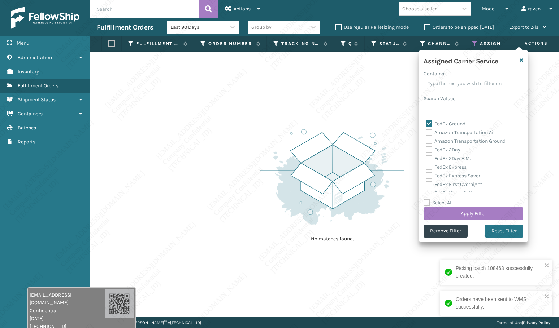
click at [440, 125] on label "FedEx Ground" at bounding box center [445, 124] width 40 height 6
click at [426, 125] on input "FedEx Ground" at bounding box center [425, 122] width 0 height 5
checkbox input "false"
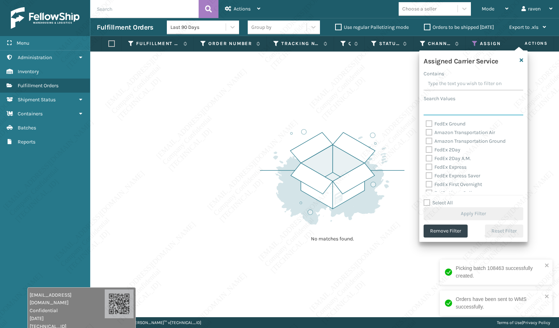
click at [445, 109] on input "Search Values" at bounding box center [473, 108] width 100 height 13
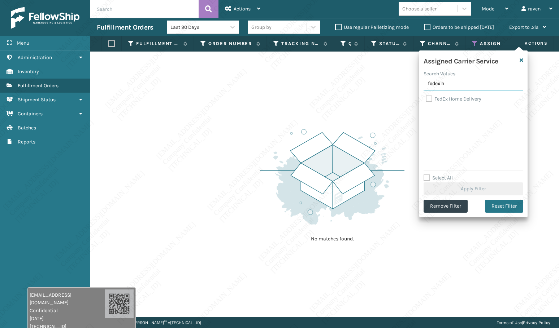
type input "fedex h"
click at [450, 100] on label "FedEx Home Delivery" at bounding box center [453, 99] width 56 height 6
click at [426, 100] on input "FedEx Home Delivery" at bounding box center [425, 97] width 0 height 5
checkbox input "true"
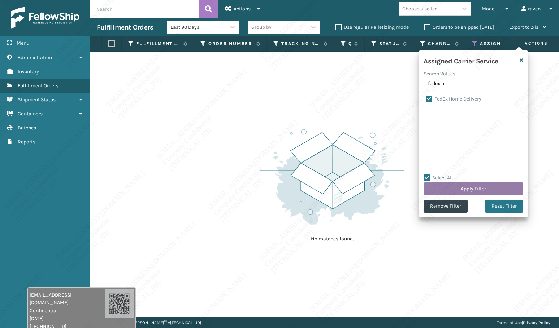
click at [468, 187] on button "Apply Filter" at bounding box center [473, 189] width 100 height 13
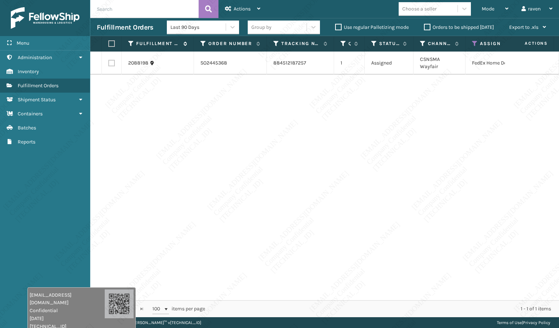
drag, startPoint x: 109, startPoint y: 43, endPoint x: 130, endPoint y: 42, distance: 21.3
click at [109, 43] on label at bounding box center [110, 43] width 4 height 6
click at [109, 43] on input "checkbox" at bounding box center [108, 44] width 0 height 5
checkbox input "true"
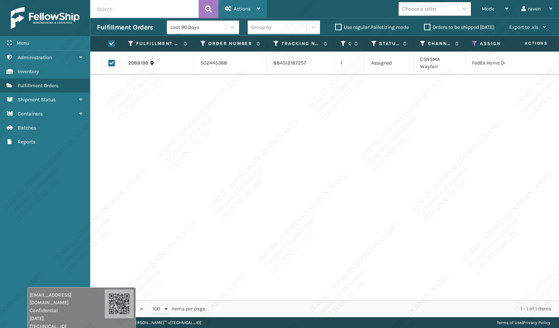
click at [240, 11] on span "Actions" at bounding box center [242, 9] width 17 height 6
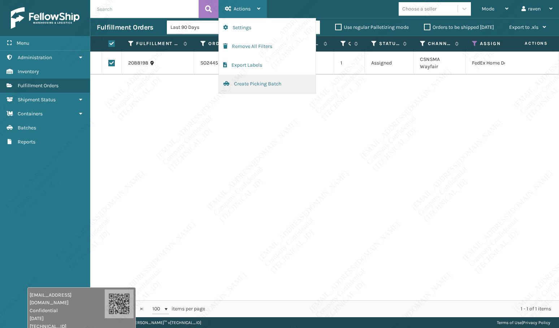
click at [243, 80] on button "Create Picking Batch" at bounding box center [267, 84] width 97 height 19
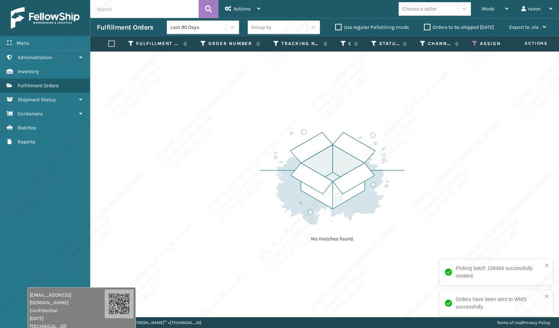
click at [475, 43] on icon at bounding box center [475, 43] width 6 height 6
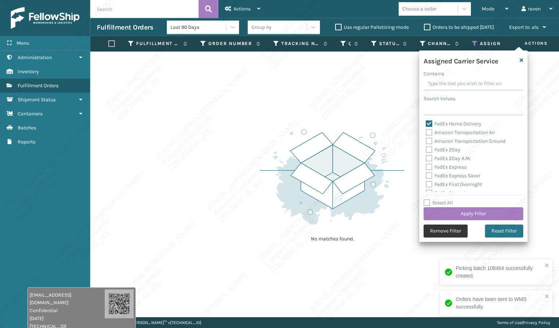
click at [445, 229] on button "Remove Filter" at bounding box center [445, 231] width 44 height 13
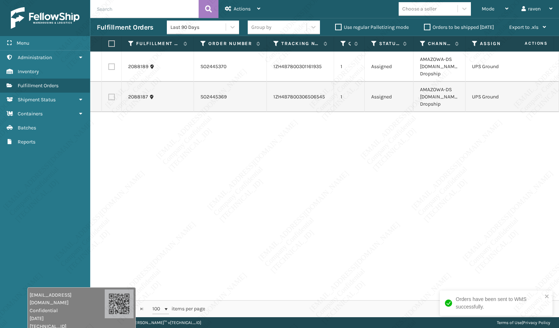
click at [112, 44] on label at bounding box center [110, 43] width 4 height 6
click at [109, 44] on input "checkbox" at bounding box center [108, 44] width 0 height 5
checkbox input "true"
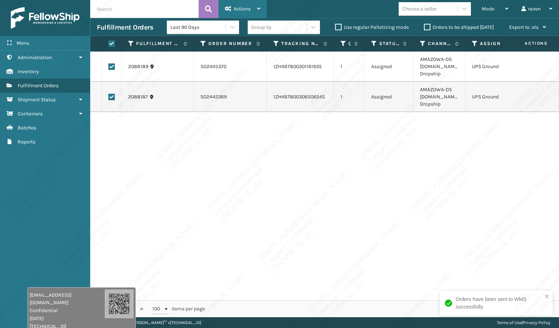
click at [248, 9] on span "Actions" at bounding box center [242, 9] width 17 height 6
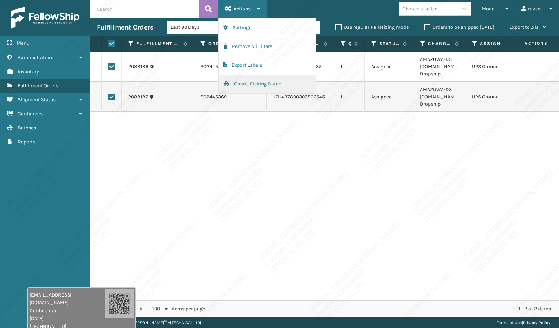
click at [249, 86] on button "Create Picking Batch" at bounding box center [267, 84] width 97 height 19
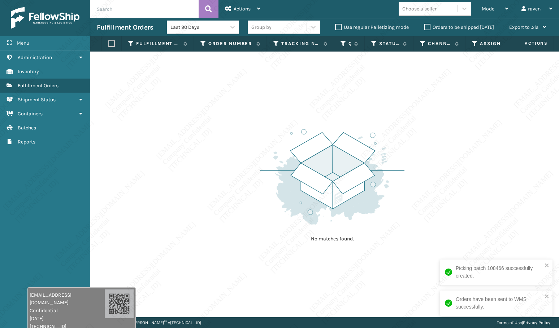
drag, startPoint x: 436, startPoint y: 200, endPoint x: 434, endPoint y: 196, distance: 4.8
click at [436, 200] on div "No matches found." at bounding box center [324, 185] width 468 height 266
drag, startPoint x: 310, startPoint y: 144, endPoint x: 407, endPoint y: 61, distance: 127.7
click at [311, 144] on img at bounding box center [332, 177] width 144 height 100
click at [485, 11] on span "Mode" at bounding box center [487, 9] width 13 height 6
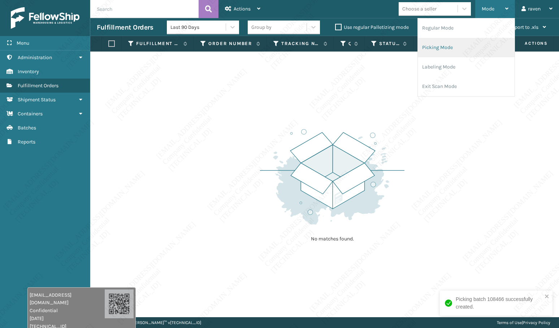
click at [461, 47] on li "Picking Mode" at bounding box center [466, 47] width 97 height 19
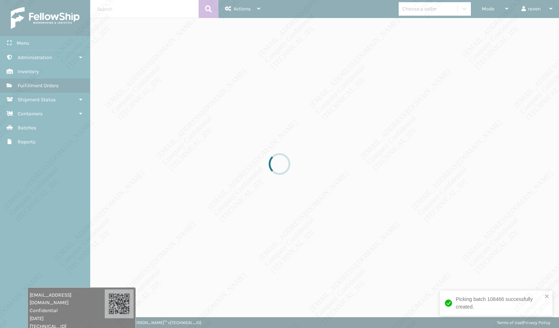
click at [424, 151] on div at bounding box center [279, 164] width 559 height 328
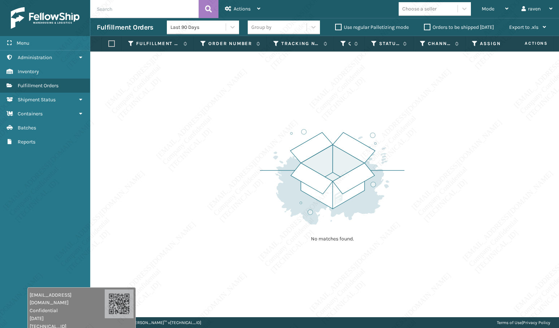
click at [398, 168] on img at bounding box center [332, 177] width 144 height 100
click at [489, 8] on span "Mode" at bounding box center [487, 9] width 13 height 6
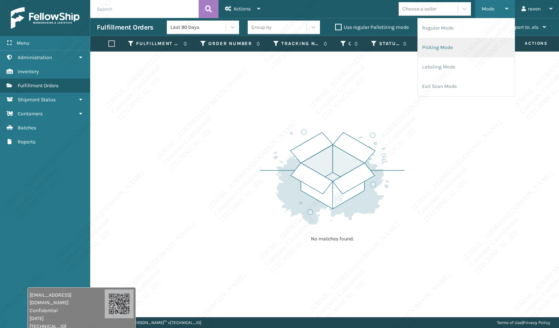
click at [450, 44] on li "Picking Mode" at bounding box center [466, 47] width 97 height 19
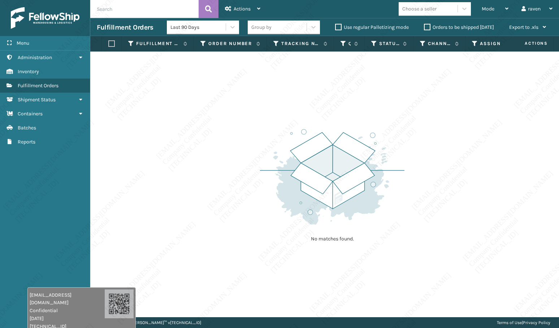
click at [176, 150] on div "No matches found." at bounding box center [324, 185] width 468 height 266
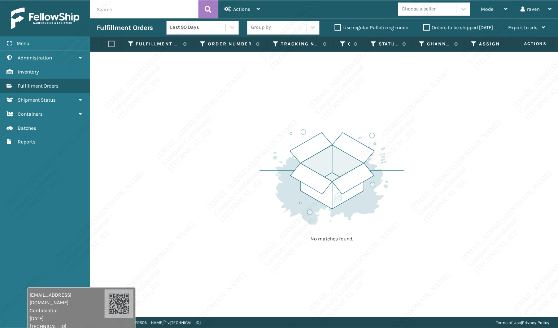
scroll to position [0, 14]
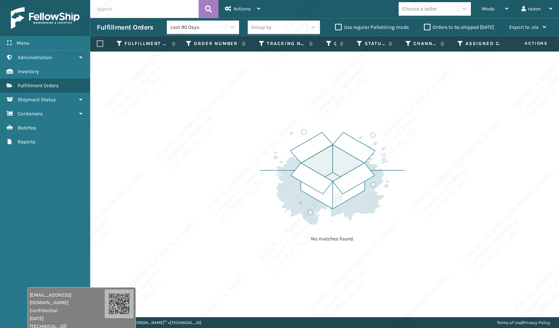
click at [370, 208] on img at bounding box center [332, 177] width 144 height 100
click at [485, 9] on span "Mode" at bounding box center [487, 9] width 13 height 6
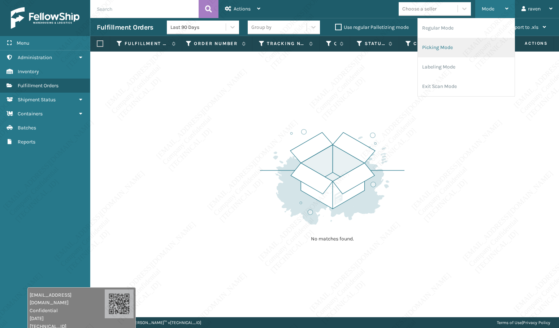
click at [463, 48] on li "Picking Mode" at bounding box center [466, 47] width 97 height 19
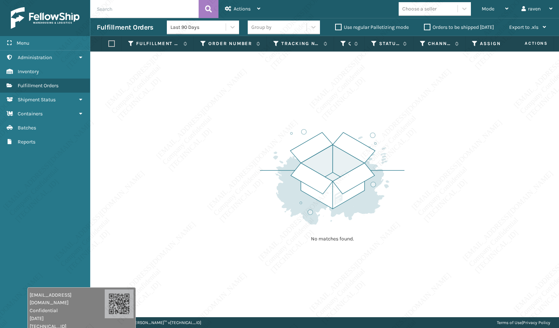
drag, startPoint x: 168, startPoint y: 191, endPoint x: 131, endPoint y: 141, distance: 61.6
click at [163, 179] on div "No matches found." at bounding box center [324, 185] width 468 height 266
click at [416, 153] on div "No matches found." at bounding box center [324, 185] width 468 height 266
click at [495, 7] on div "Mode" at bounding box center [494, 9] width 27 height 18
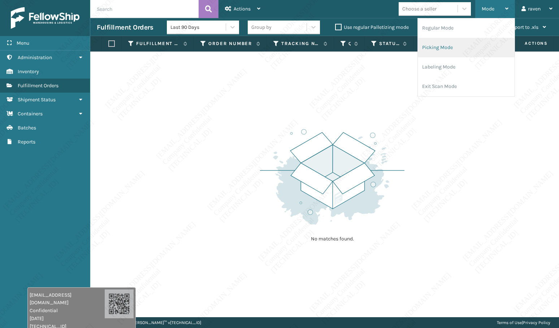
click at [448, 51] on li "Picking Mode" at bounding box center [466, 47] width 97 height 19
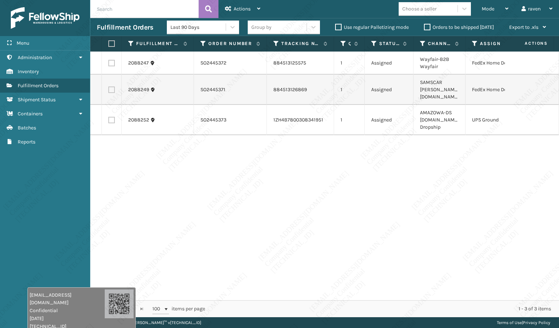
click at [112, 117] on label at bounding box center [111, 120] width 6 height 6
click at [109, 117] on input "checkbox" at bounding box center [108, 119] width 0 height 5
checkbox input "true"
click at [245, 11] on span "Actions" at bounding box center [242, 9] width 17 height 6
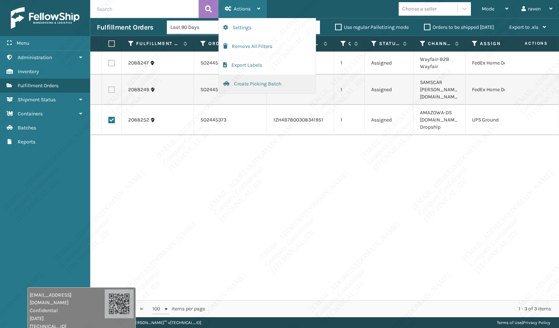
click at [247, 86] on button "Create Picking Batch" at bounding box center [267, 84] width 97 height 19
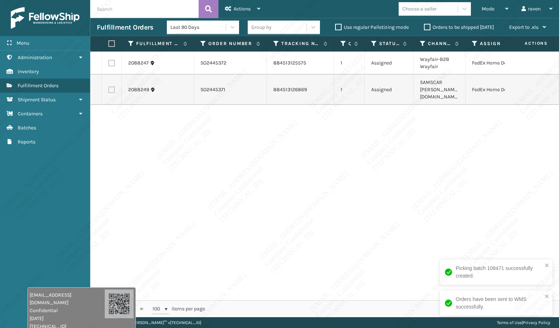
drag, startPoint x: 375, startPoint y: 178, endPoint x: 317, endPoint y: 158, distance: 61.1
click at [355, 171] on div "2088247 SO2445372 884513125575 1 Assigned Wayfair-B2B Wayfair FedEx Home Delive…" at bounding box center [324, 176] width 468 height 249
click at [109, 43] on label at bounding box center [110, 43] width 4 height 6
click at [109, 43] on input "checkbox" at bounding box center [108, 44] width 0 height 5
checkbox input "true"
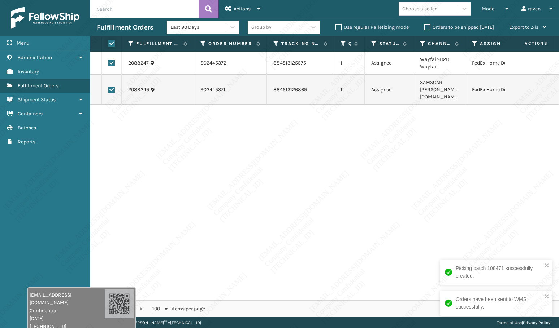
checkbox input "true"
click at [233, 13] on div "Actions" at bounding box center [242, 9] width 35 height 18
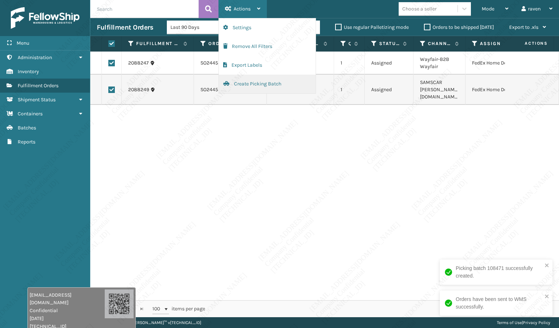
click at [238, 82] on button "Create Picking Batch" at bounding box center [267, 84] width 97 height 19
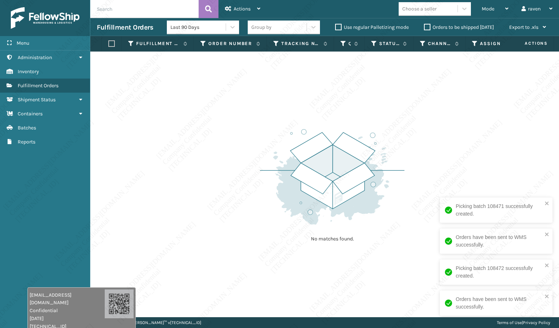
click at [371, 214] on img at bounding box center [332, 177] width 144 height 100
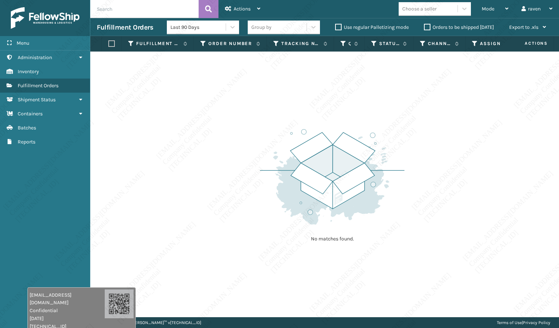
click at [455, 133] on div "No matches found." at bounding box center [324, 185] width 468 height 266
click at [385, 229] on div "No matches found." at bounding box center [332, 184] width 144 height 133
click at [390, 213] on img at bounding box center [332, 177] width 144 height 100
click at [382, 222] on img at bounding box center [332, 177] width 144 height 100
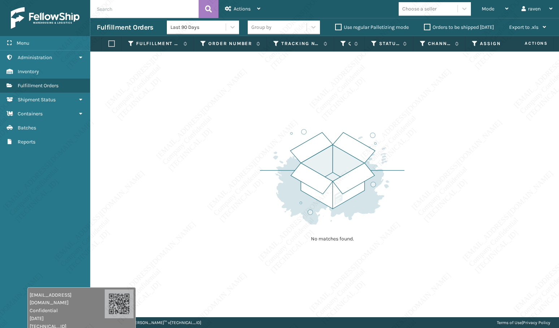
click at [350, 90] on div "No matches found." at bounding box center [324, 185] width 468 height 266
click at [489, 13] on div "Mode" at bounding box center [494, 9] width 27 height 18
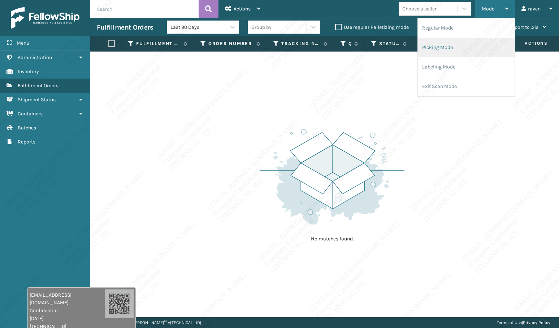
click at [466, 51] on li "Picking Mode" at bounding box center [466, 47] width 97 height 19
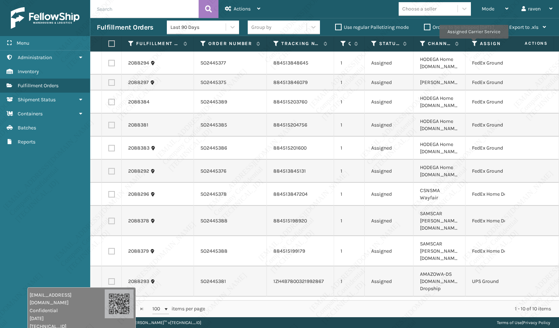
click at [473, 44] on icon at bounding box center [475, 43] width 6 height 6
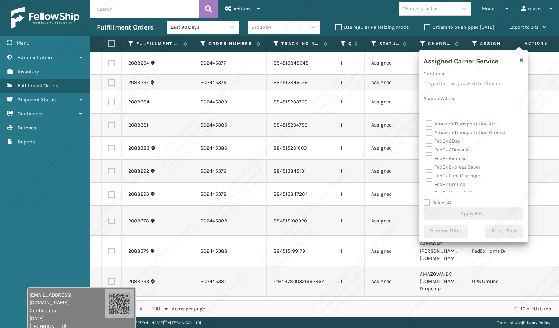
click at [451, 108] on input "Search Values" at bounding box center [473, 108] width 100 height 13
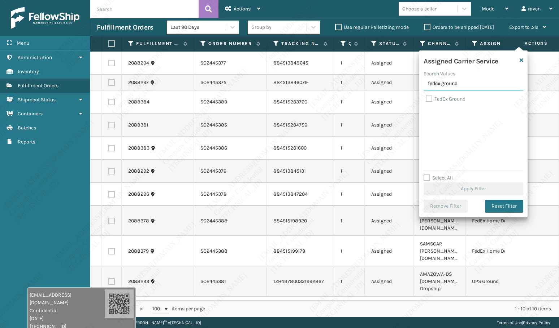
type input "fedex ground"
click at [446, 101] on label "FedEx Ground" at bounding box center [445, 99] width 40 height 6
click at [426, 100] on input "FedEx Ground" at bounding box center [425, 97] width 0 height 5
checkbox input "true"
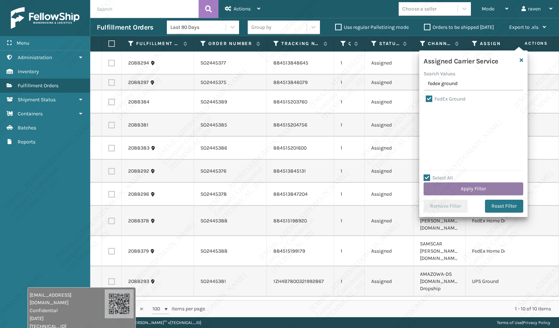
click at [476, 192] on button "Apply Filter" at bounding box center [473, 189] width 100 height 13
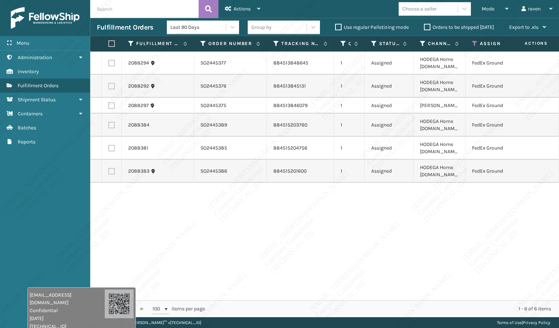
drag, startPoint x: 370, startPoint y: 206, endPoint x: 257, endPoint y: 188, distance: 114.5
click at [361, 201] on div "2088294 SO2445377 884513848645 1 Assigned HODEGA Home [DOMAIN_NAME] FedEx Groun…" at bounding box center [324, 176] width 468 height 249
click at [113, 46] on label at bounding box center [110, 43] width 4 height 6
click at [109, 46] on input "checkbox" at bounding box center [108, 44] width 0 height 5
checkbox input "true"
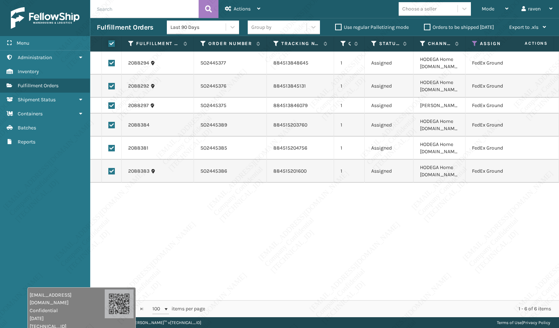
checkbox input "true"
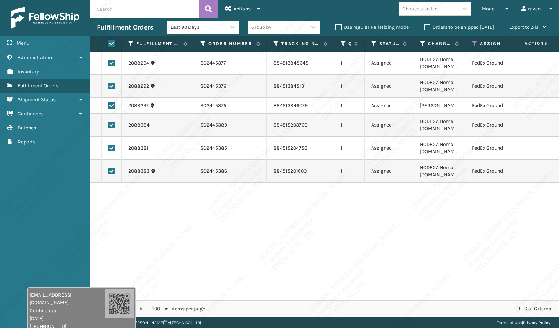
checkbox input "true"
click at [232, 17] on div "Actions" at bounding box center [242, 9] width 35 height 18
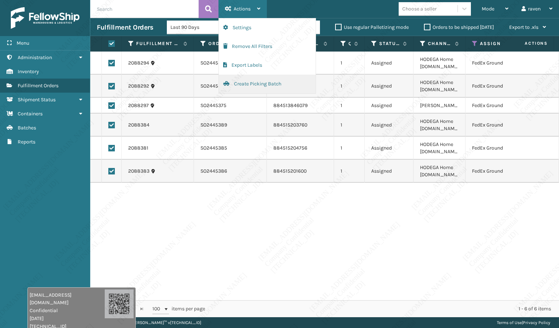
click at [251, 86] on button "Create Picking Batch" at bounding box center [267, 84] width 97 height 19
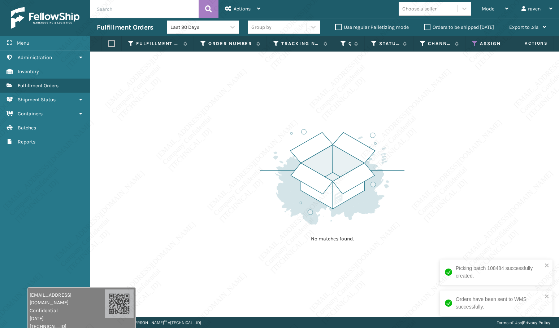
click at [402, 97] on div "No matches found." at bounding box center [324, 185] width 468 height 266
click at [471, 43] on th "Assigned Carrier Service" at bounding box center [499, 44] width 69 height 16
click at [472, 42] on icon at bounding box center [475, 43] width 6 height 6
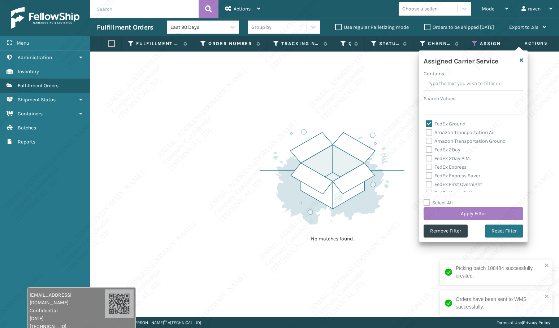
click at [444, 123] on label "FedEx Ground" at bounding box center [445, 124] width 40 height 6
click at [426, 123] on input "FedEx Ground" at bounding box center [425, 122] width 0 height 5
checkbox input "false"
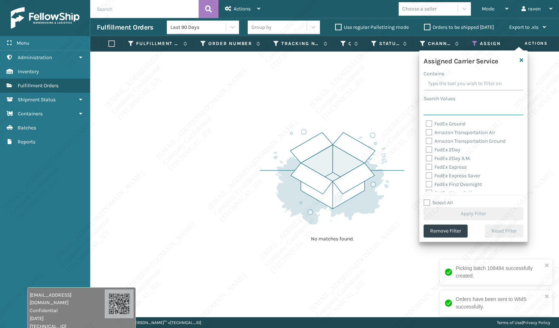
click at [449, 108] on input "Search Values" at bounding box center [473, 108] width 100 height 13
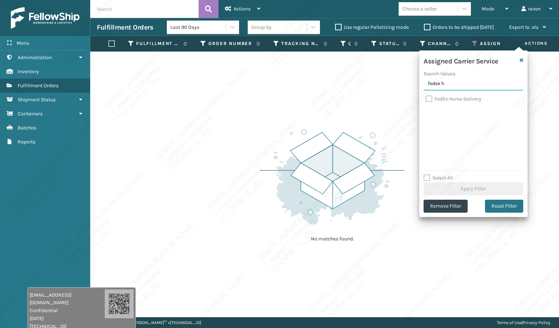
type input "fedex h"
click at [452, 98] on label "FedEx Home Delivery" at bounding box center [453, 99] width 56 height 6
click at [426, 98] on input "FedEx Home Delivery" at bounding box center [425, 97] width 0 height 5
checkbox input "true"
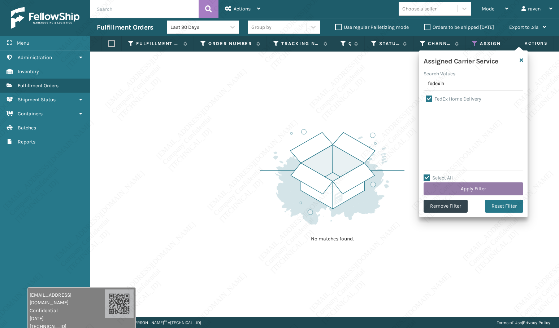
click at [490, 189] on button "Apply Filter" at bounding box center [473, 189] width 100 height 13
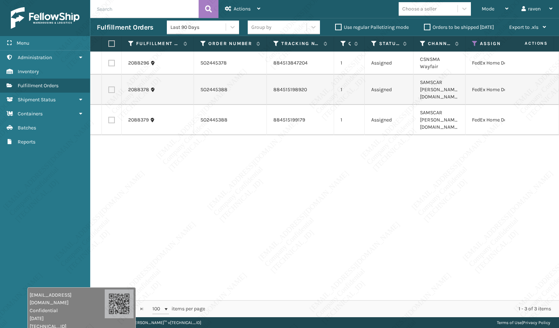
click at [110, 44] on label at bounding box center [110, 43] width 4 height 6
click at [109, 44] on input "checkbox" at bounding box center [108, 44] width 0 height 5
checkbox input "true"
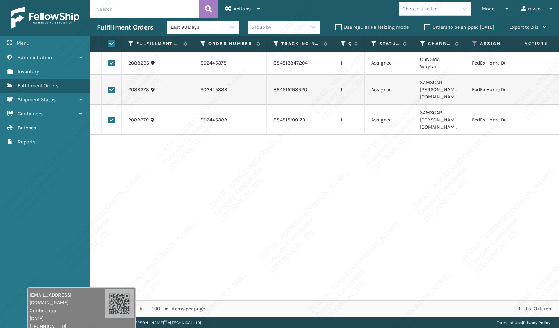
checkbox input "true"
click at [227, 8] on icon at bounding box center [228, 8] width 6 height 5
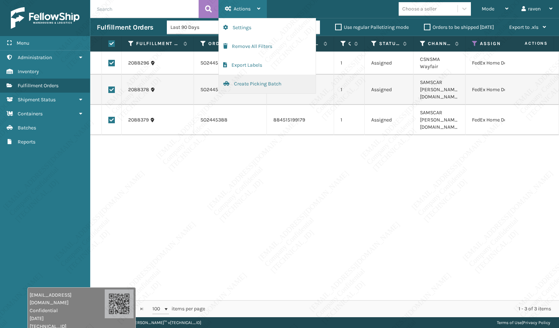
click at [245, 85] on button "Create Picking Batch" at bounding box center [267, 84] width 97 height 19
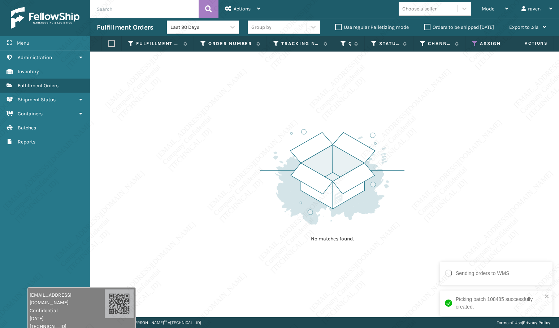
click at [174, 136] on div "No matches found." at bounding box center [324, 185] width 468 height 266
click at [475, 44] on icon at bounding box center [475, 43] width 6 height 6
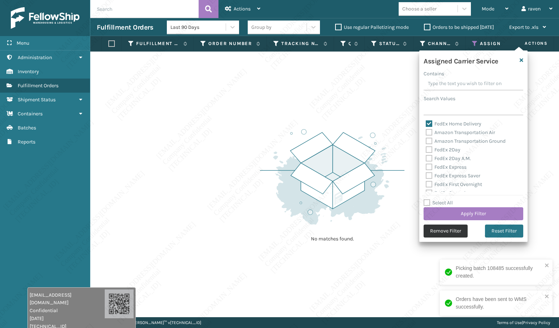
click at [433, 230] on button "Remove Filter" at bounding box center [445, 231] width 44 height 13
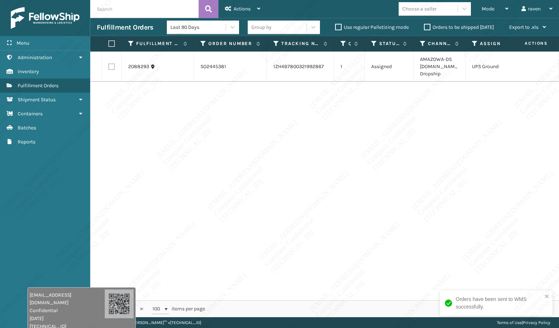
drag, startPoint x: 107, startPoint y: 48, endPoint x: 109, endPoint y: 43, distance: 5.7
click at [107, 48] on th at bounding box center [112, 44] width 20 height 16
click at [109, 43] on label at bounding box center [110, 43] width 4 height 6
click at [109, 43] on input "checkbox" at bounding box center [108, 44] width 0 height 5
checkbox input "true"
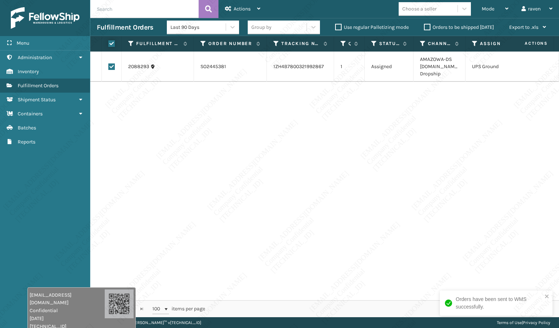
checkbox input "true"
click at [239, 7] on span "Actions" at bounding box center [242, 9] width 17 height 6
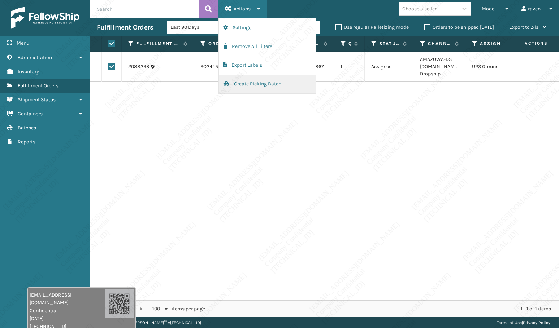
click at [257, 81] on button "Create Picking Batch" at bounding box center [267, 84] width 97 height 19
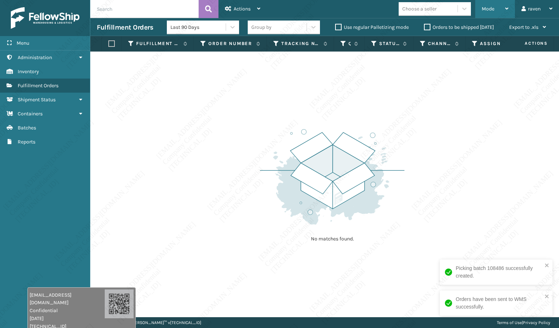
click at [489, 12] on div "Mode" at bounding box center [494, 9] width 27 height 18
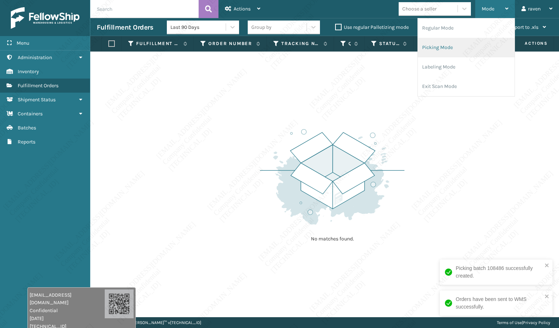
click at [455, 47] on li "Picking Mode" at bounding box center [466, 47] width 97 height 19
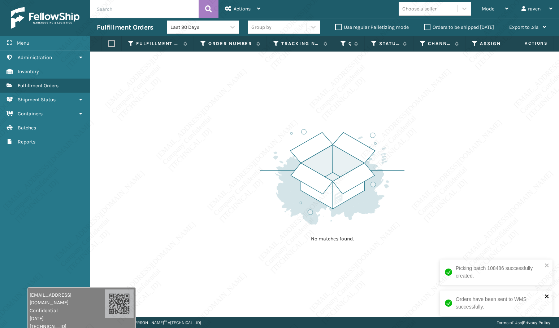
click at [546, 295] on icon "close" at bounding box center [546, 297] width 5 height 6
click at [548, 295] on icon "close" at bounding box center [546, 297] width 5 height 6
click at [446, 237] on div "No matches found." at bounding box center [324, 185] width 468 height 266
drag, startPoint x: 436, startPoint y: 177, endPoint x: 431, endPoint y: 176, distance: 5.5
click at [431, 176] on div "No matches found." at bounding box center [324, 185] width 468 height 266
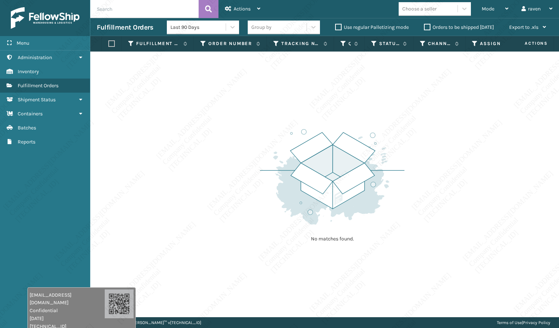
click at [428, 200] on div "No matches found." at bounding box center [324, 185] width 468 height 266
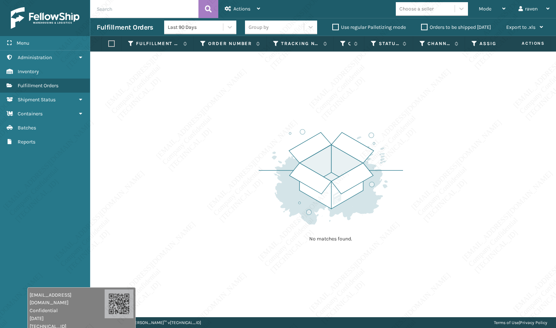
drag, startPoint x: 459, startPoint y: 155, endPoint x: 466, endPoint y: 183, distance: 28.6
click at [459, 159] on div "No matches found." at bounding box center [323, 185] width 466 height 266
click at [291, 106] on div "No matches found." at bounding box center [324, 185] width 468 height 266
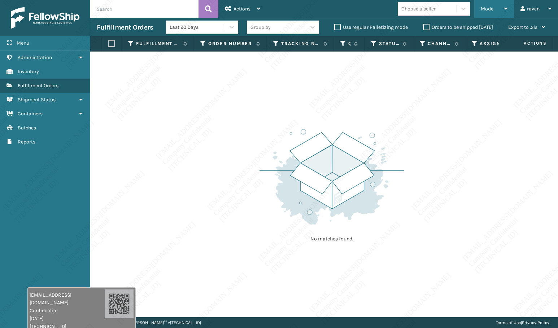
click at [491, 8] on span "Mode" at bounding box center [487, 9] width 13 height 6
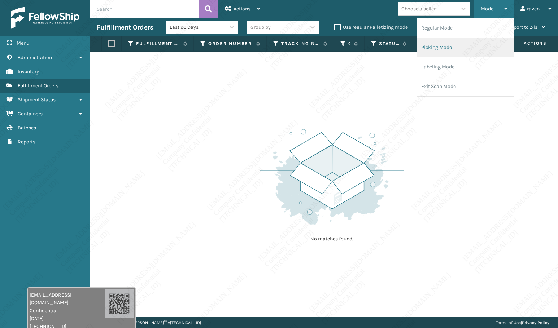
click at [461, 45] on li "Picking Mode" at bounding box center [465, 47] width 97 height 19
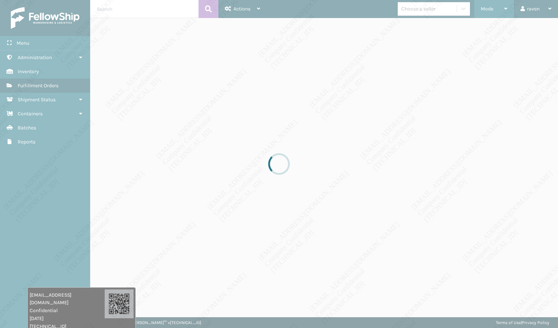
click at [447, 149] on div at bounding box center [279, 164] width 558 height 328
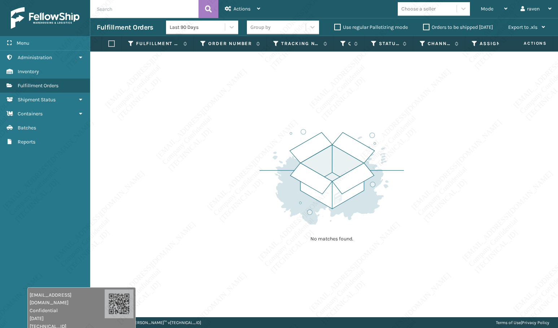
click at [132, 279] on div "No matches found." at bounding box center [324, 185] width 468 height 266
click at [246, 320] on div "Copyright 2023 [PERSON_NAME]™ v [TECHNICAL_ID] Terms of Use | Privacy Policy" at bounding box center [324, 323] width 468 height 11
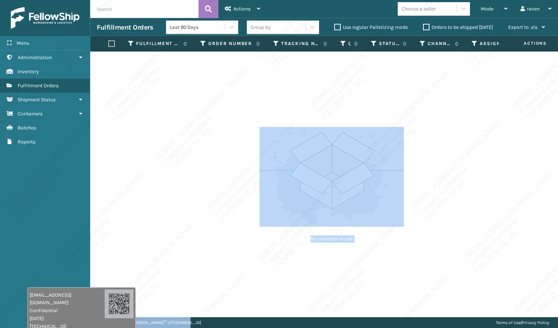
drag, startPoint x: 249, startPoint y: 319, endPoint x: 237, endPoint y: 275, distance: 45.9
click at [237, 275] on main "Actions Settings Remove All Filters Export Labels Create Picking Batch Mode Reg…" at bounding box center [324, 164] width 468 height 328
click at [237, 275] on div "No matches found." at bounding box center [324, 185] width 468 height 266
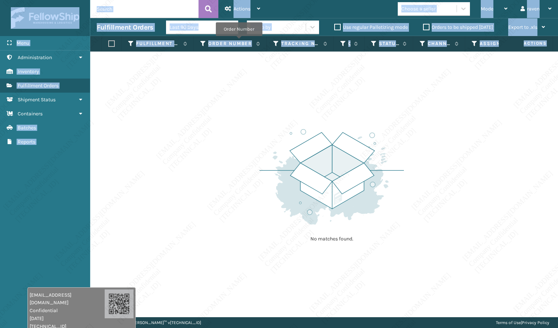
drag, startPoint x: 247, startPoint y: 85, endPoint x: 193, endPoint y: 297, distance: 219.0
click at [93, 0] on html "[EMAIL_ADDRESS][DOMAIN_NAME] Confidential [DATE] [TECHNICAL_ID] [EMAIL_ADDRESS]…" at bounding box center [279, 164] width 558 height 328
click at [310, 164] on img at bounding box center [331, 177] width 144 height 100
click at [300, 175] on img at bounding box center [331, 177] width 144 height 100
click at [168, 144] on div "No matches found." at bounding box center [324, 185] width 468 height 266
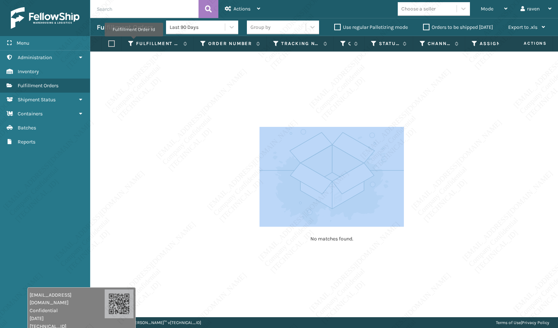
click at [169, 144] on div "No matches found." at bounding box center [324, 185] width 468 height 266
click at [154, 160] on div "No matches found." at bounding box center [324, 185] width 468 height 266
click at [138, 148] on div "No matches found." at bounding box center [324, 185] width 468 height 266
click at [144, 150] on div "No matches found." at bounding box center [324, 185] width 468 height 266
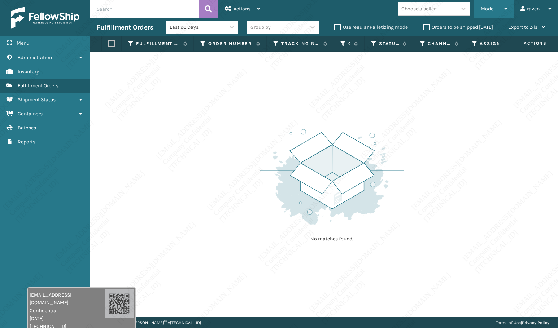
click at [487, 12] on div "Mode" at bounding box center [494, 9] width 27 height 18
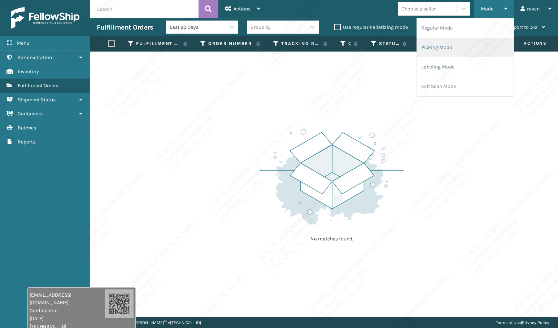
click at [455, 43] on li "Picking Mode" at bounding box center [465, 47] width 97 height 19
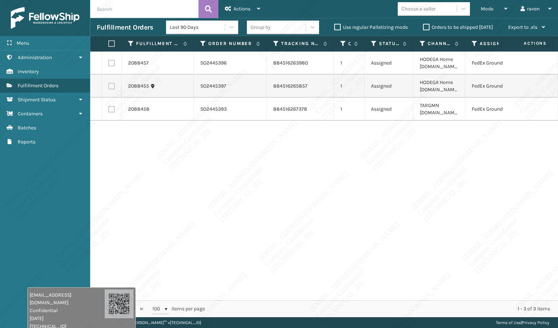
click at [428, 141] on div "2088457 SO2445396 884516263980 1 Assigned HODEGA Home [DOMAIN_NAME] FedEx Groun…" at bounding box center [324, 176] width 468 height 249
click at [112, 43] on label at bounding box center [110, 43] width 4 height 6
click at [109, 43] on input "checkbox" at bounding box center [108, 44] width 0 height 5
checkbox input "true"
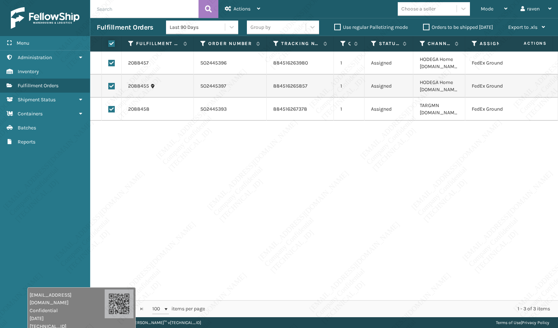
checkbox input "true"
click at [238, 10] on span "Actions" at bounding box center [242, 9] width 17 height 6
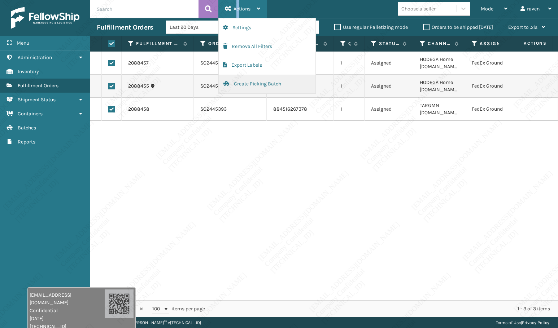
click at [239, 84] on button "Create Picking Batch" at bounding box center [267, 84] width 97 height 19
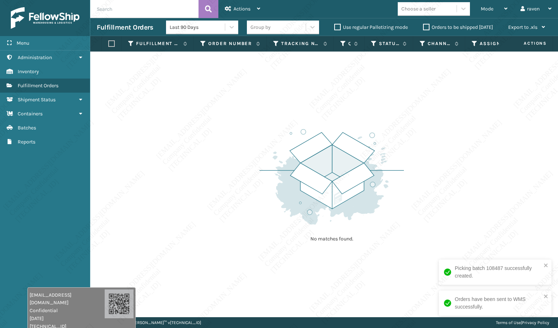
drag, startPoint x: 243, startPoint y: 112, endPoint x: 349, endPoint y: 61, distance: 117.5
click at [248, 108] on div "No matches found." at bounding box center [324, 185] width 468 height 266
click at [497, 12] on div "Mode" at bounding box center [494, 9] width 27 height 18
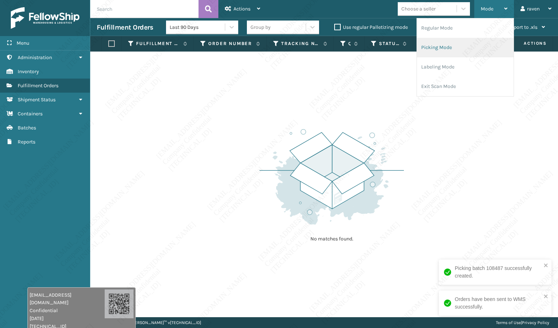
click at [472, 49] on li "Picking Mode" at bounding box center [465, 47] width 97 height 19
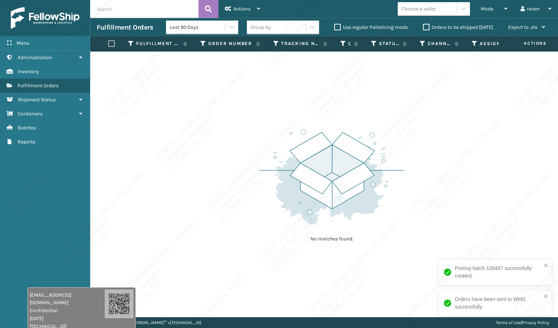
click at [422, 196] on div "No matches found." at bounding box center [324, 185] width 468 height 266
click at [436, 225] on div "No matches found." at bounding box center [324, 185] width 468 height 266
click at [482, 5] on div "Mode" at bounding box center [494, 9] width 27 height 18
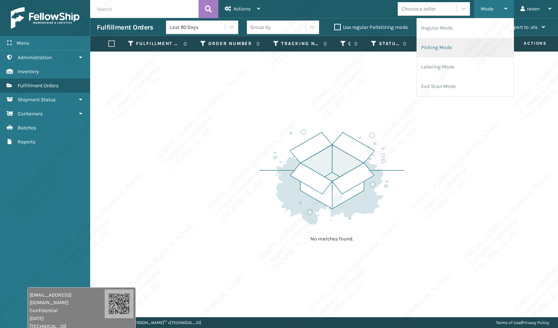
click at [460, 44] on li "Picking Mode" at bounding box center [465, 47] width 97 height 19
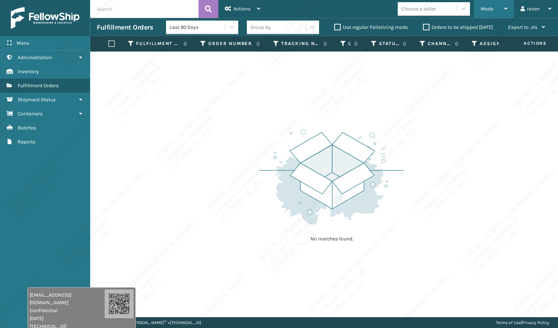
click at [488, 12] on span "Mode" at bounding box center [487, 9] width 13 height 6
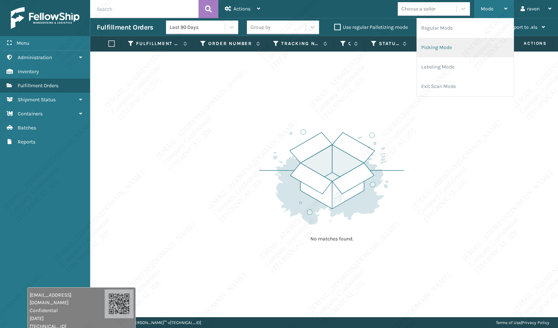
click at [469, 45] on li "Picking Mode" at bounding box center [465, 47] width 97 height 19
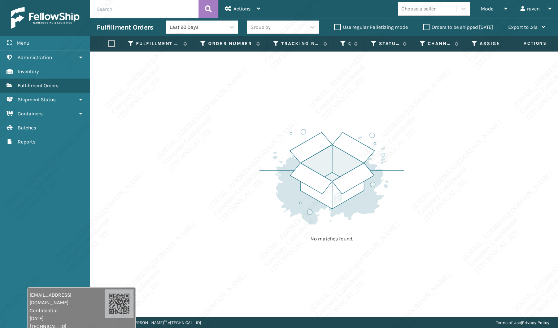
click at [421, 226] on div "No matches found." at bounding box center [324, 185] width 468 height 266
click at [501, 12] on div "Mode" at bounding box center [494, 9] width 27 height 18
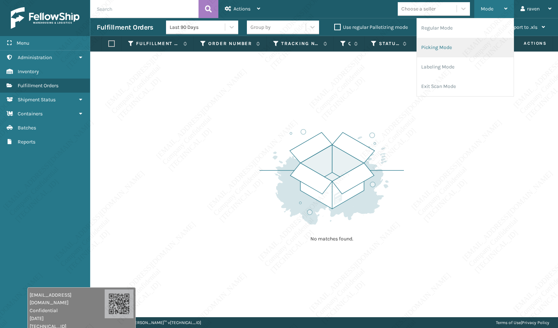
click at [471, 49] on li "Picking Mode" at bounding box center [465, 47] width 97 height 19
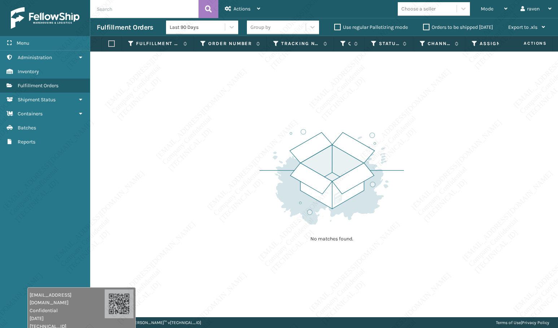
click at [282, 177] on img at bounding box center [331, 177] width 144 height 100
click at [482, 9] on span "Mode" at bounding box center [487, 9] width 13 height 6
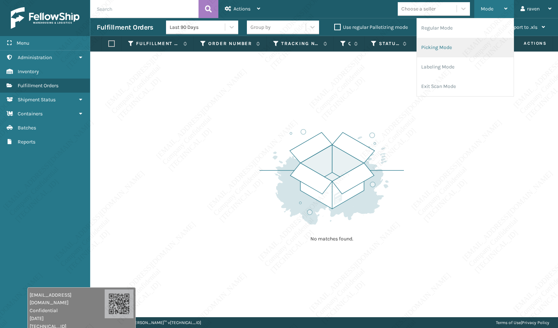
click at [457, 50] on li "Picking Mode" at bounding box center [465, 47] width 97 height 19
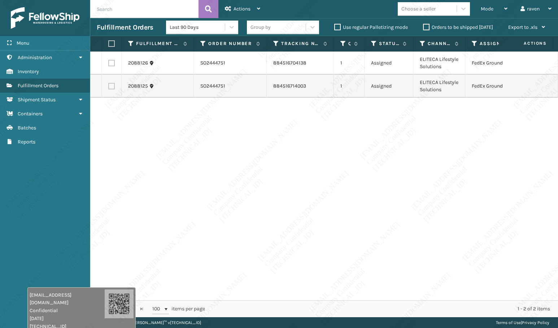
click at [460, 147] on div "2088126 SO2444751 884516704138 1 Assigned ELITECA Lifestyle Solutions FedEx Gro…" at bounding box center [324, 176] width 468 height 249
click at [110, 43] on label at bounding box center [110, 43] width 4 height 6
click at [109, 43] on input "checkbox" at bounding box center [108, 44] width 0 height 5
checkbox input "true"
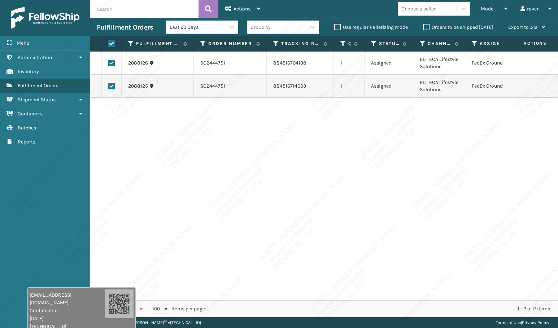
checkbox input "true"
click at [246, 9] on span "Actions" at bounding box center [242, 9] width 17 height 6
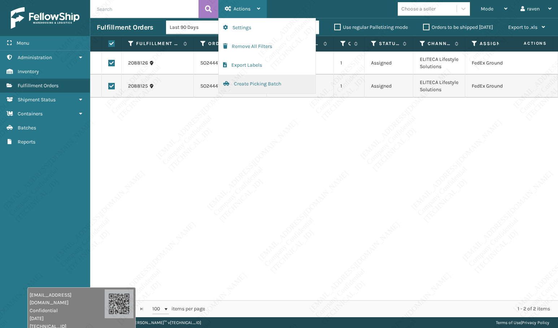
click at [249, 83] on button "Create Picking Batch" at bounding box center [267, 84] width 97 height 19
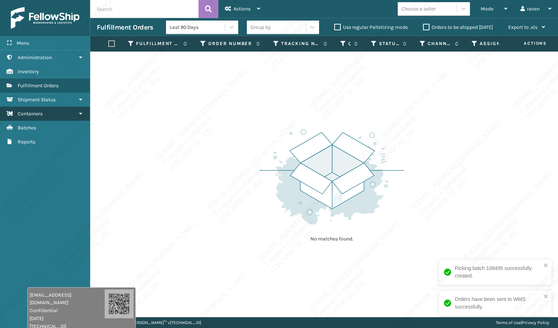
click at [44, 115] on link "Inventory Containers" at bounding box center [45, 114] width 90 height 14
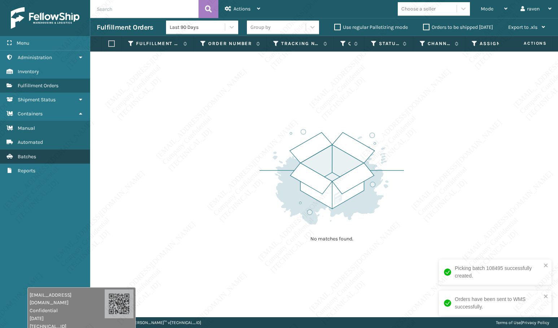
click at [49, 161] on link "Inventory Batches" at bounding box center [45, 157] width 90 height 14
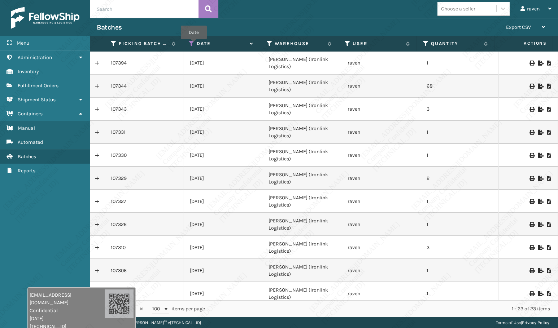
click at [194, 44] on icon at bounding box center [192, 43] width 6 height 6
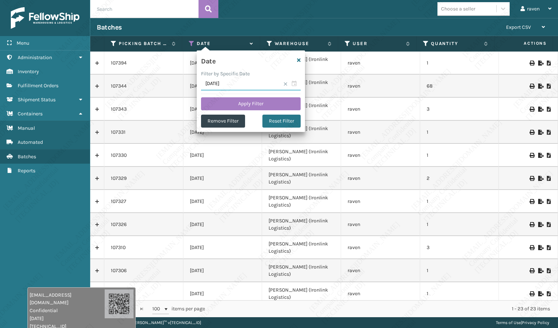
click at [294, 82] on input "[DATE]" at bounding box center [251, 84] width 100 height 13
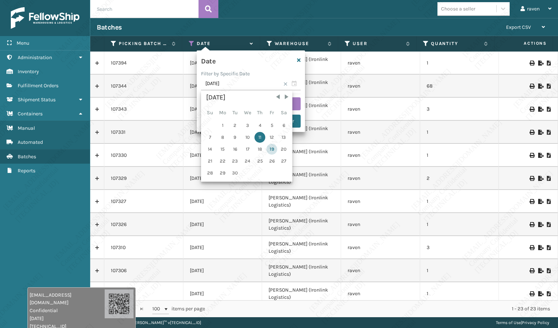
click at [270, 149] on div "19" at bounding box center [271, 149] width 11 height 11
type input "[DATE]"
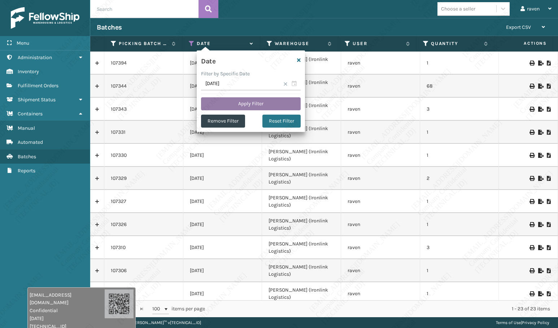
click at [254, 105] on button "Apply Filter" at bounding box center [251, 103] width 100 height 13
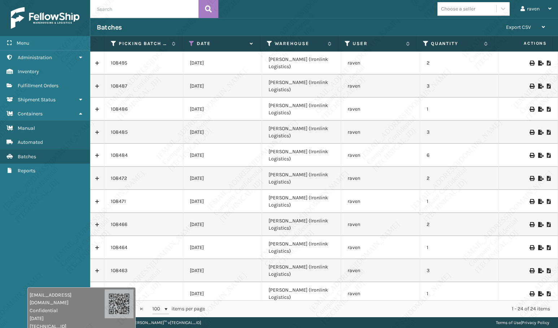
click at [524, 61] on div at bounding box center [528, 63] width 46 height 5
click at [529, 61] on icon at bounding box center [531, 63] width 4 height 5
